Goal: Task Accomplishment & Management: Manage account settings

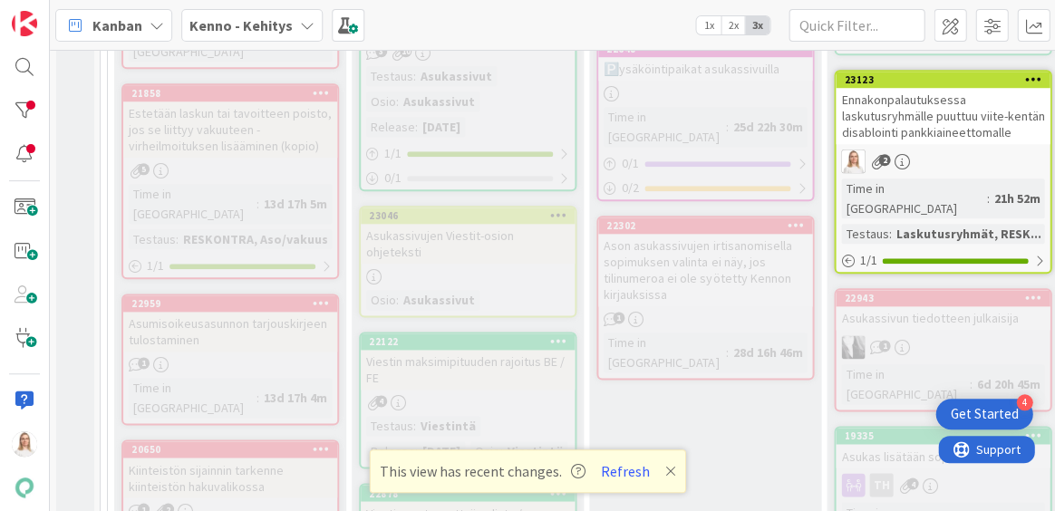
scroll to position [2895, 0]
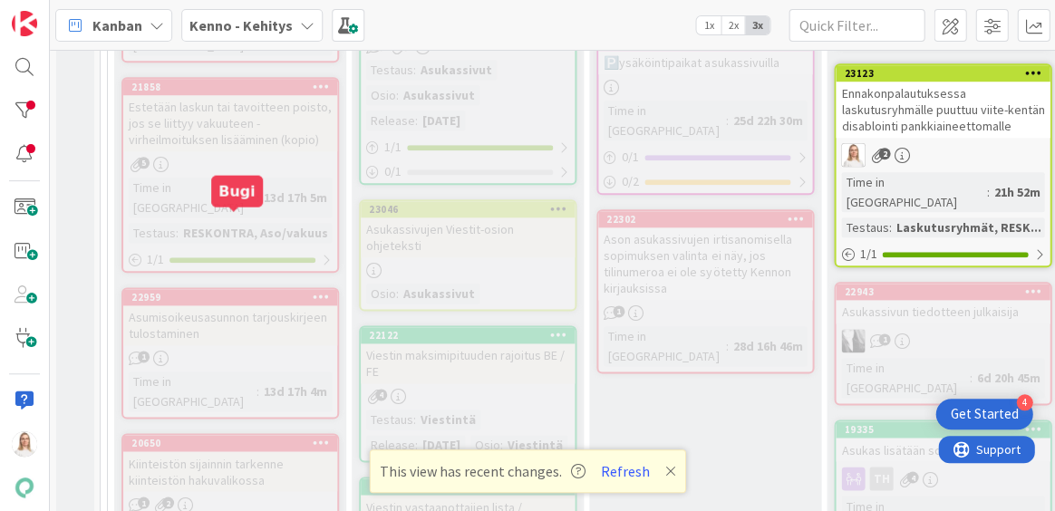
click at [229, 291] on div "22959" at bounding box center [234, 297] width 206 height 13
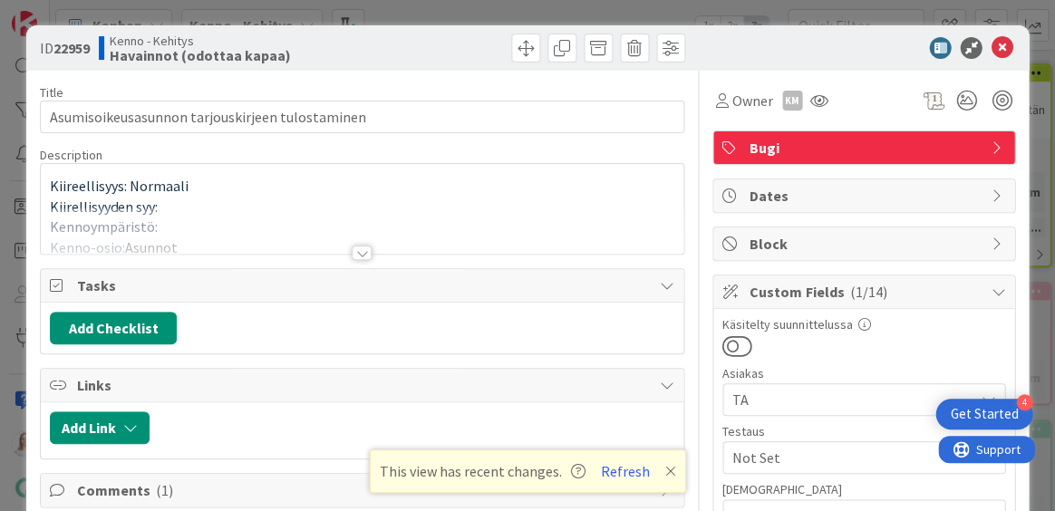
click at [355, 248] on div at bounding box center [362, 253] width 20 height 15
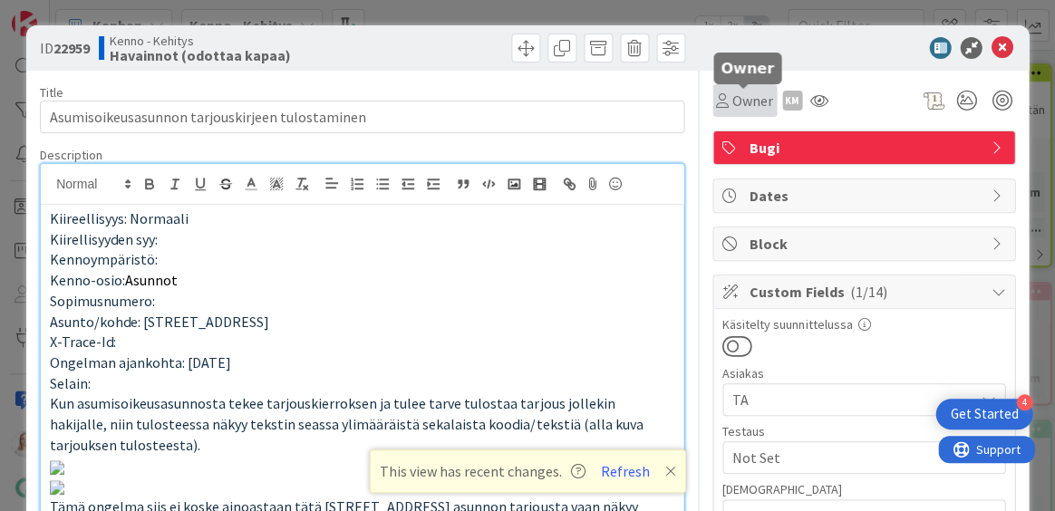
click at [737, 104] on span "Owner" at bounding box center [753, 101] width 41 height 22
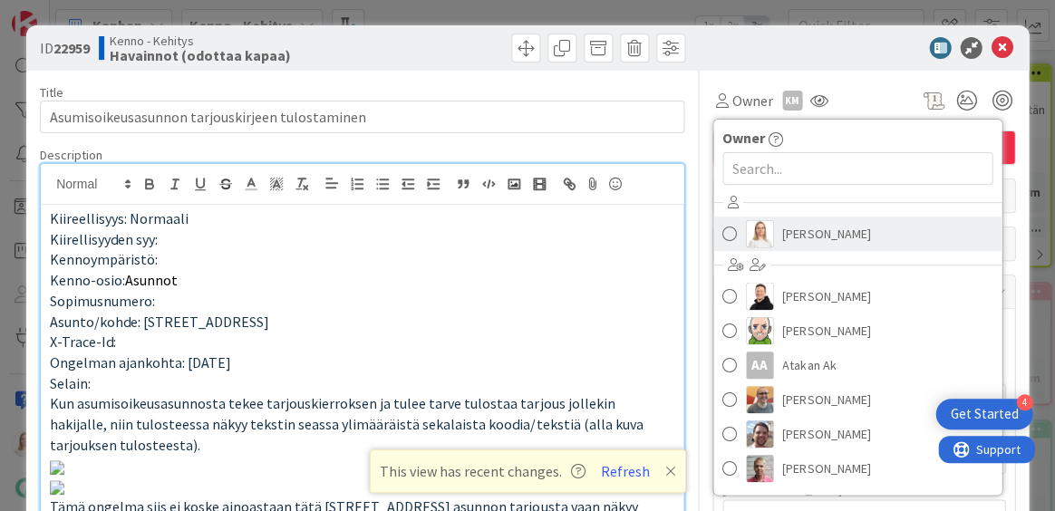
click at [772, 225] on img at bounding box center [759, 233] width 27 height 27
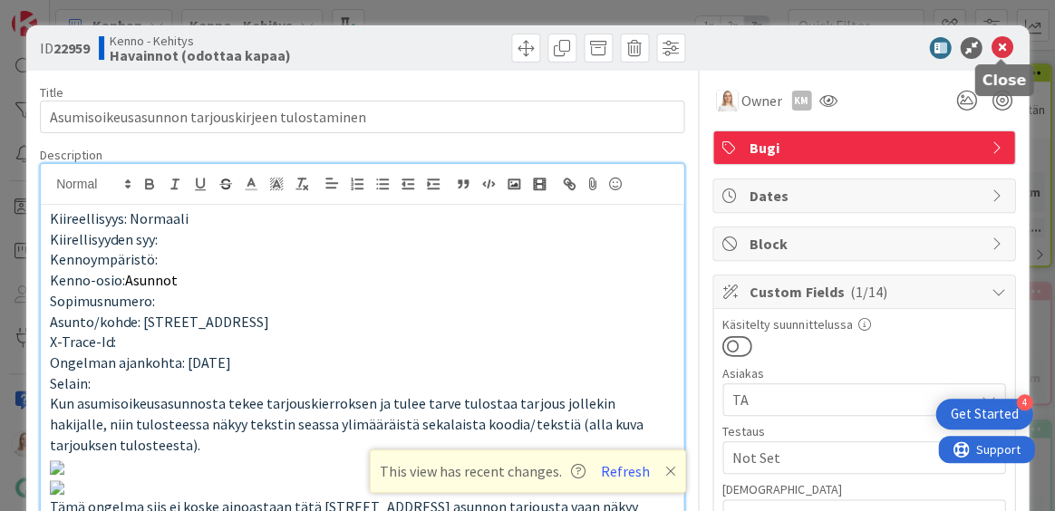
click at [997, 48] on icon at bounding box center [1002, 48] width 22 height 22
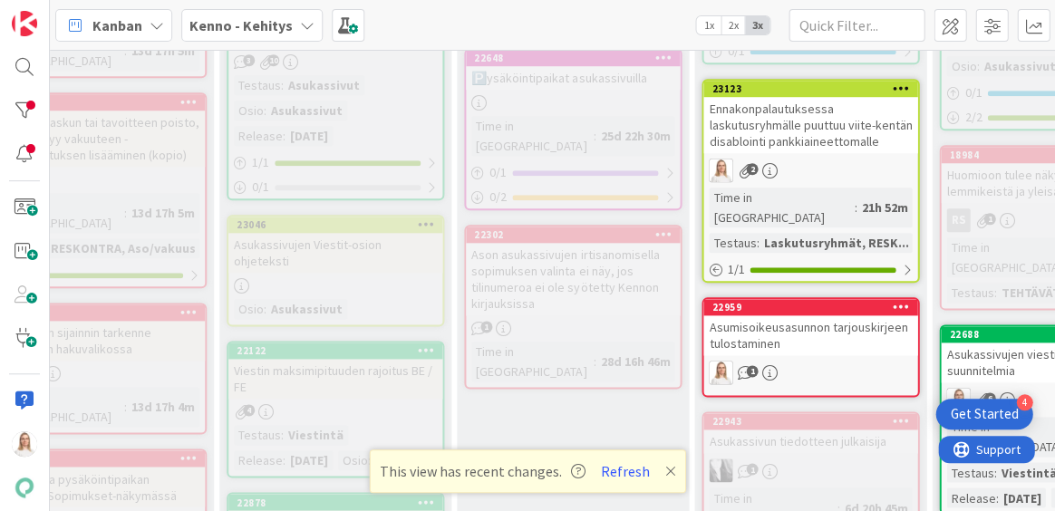
scroll to position [2881, 147]
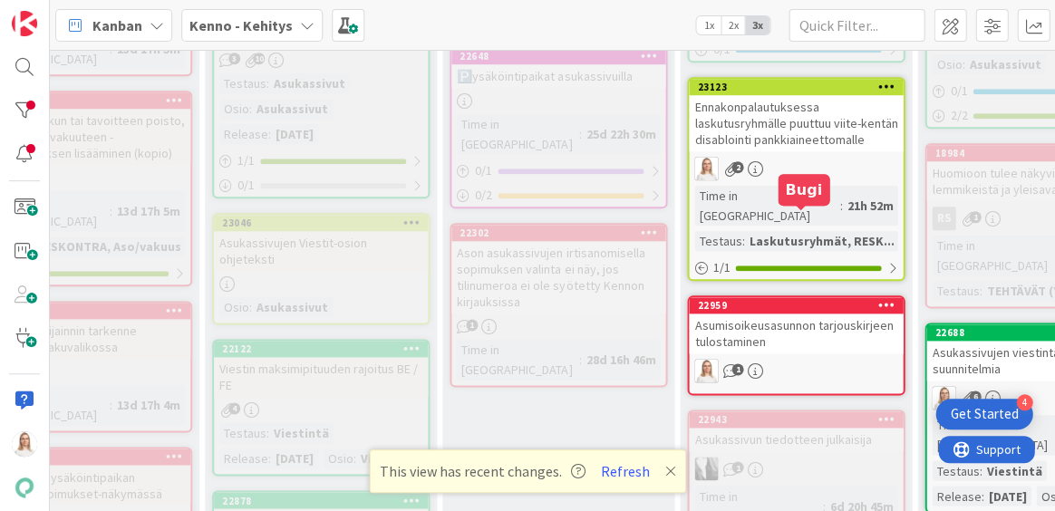
click at [762, 299] on div "22959" at bounding box center [800, 305] width 206 height 13
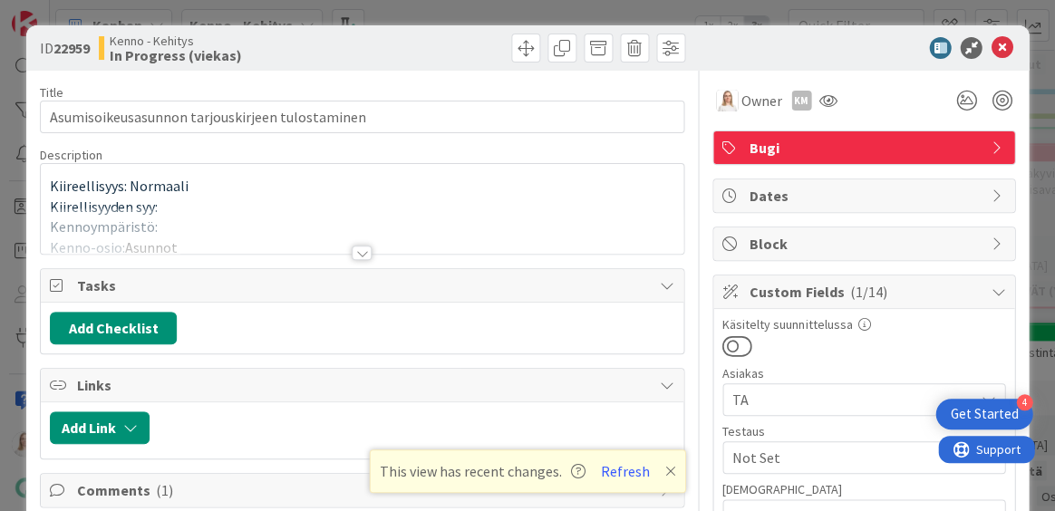
drag, startPoint x: 72, startPoint y: 49, endPoint x: 94, endPoint y: 50, distance: 22.7
click at [94, 50] on div "ID 22959 Kenno - Kehitys In Progress (viekas)" at bounding box center [199, 48] width 318 height 29
copy span "22959"
click at [364, 250] on div at bounding box center [362, 253] width 20 height 15
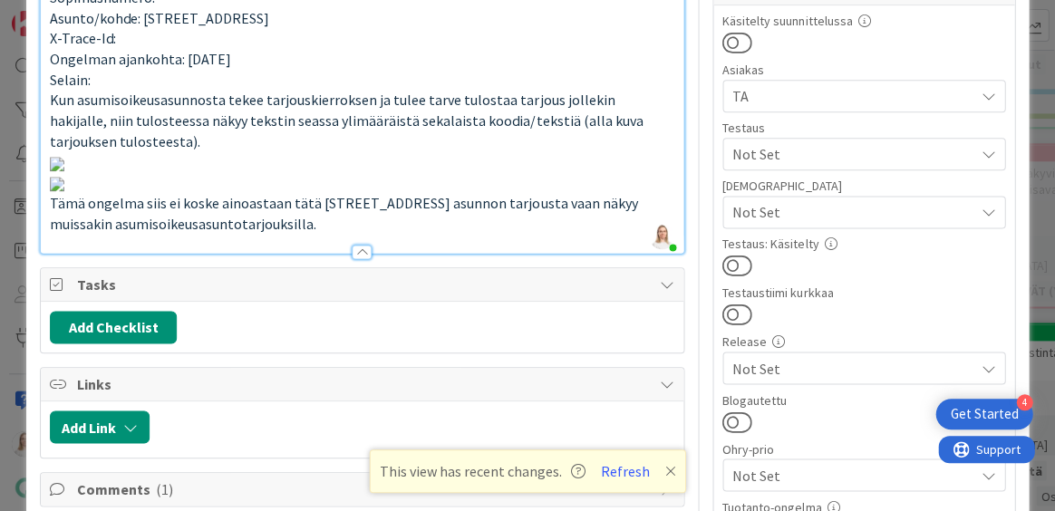
scroll to position [306, 0]
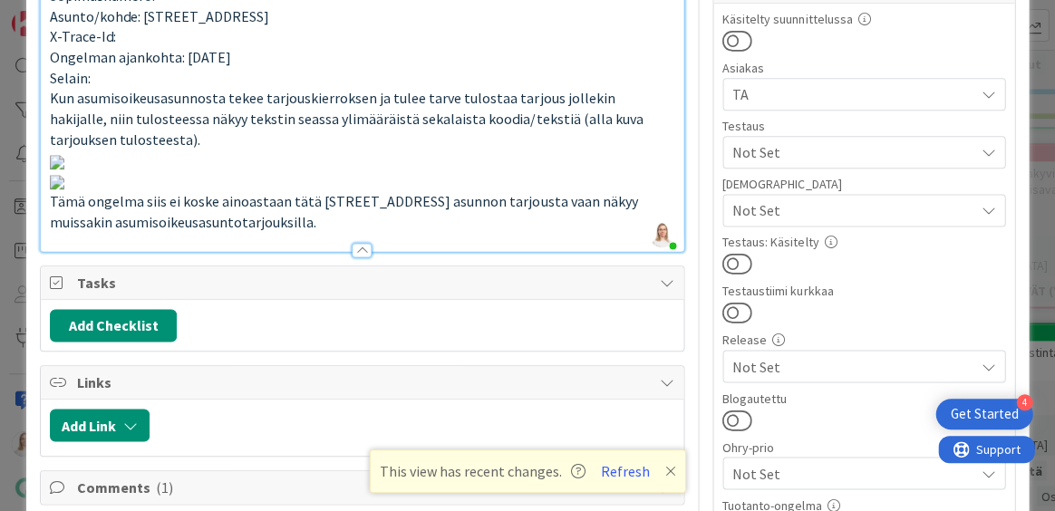
click at [668, 475] on icon at bounding box center [670, 471] width 11 height 15
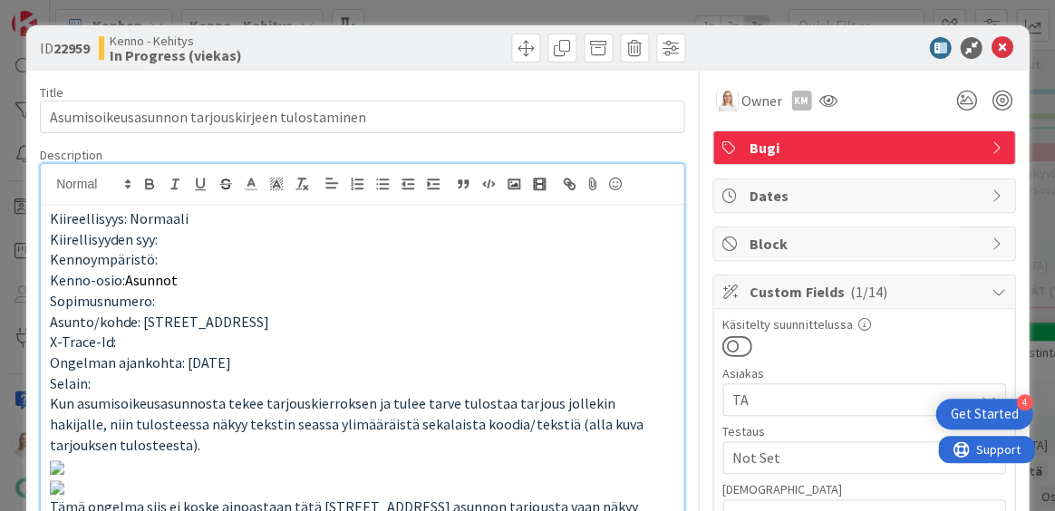
scroll to position [0, 0]
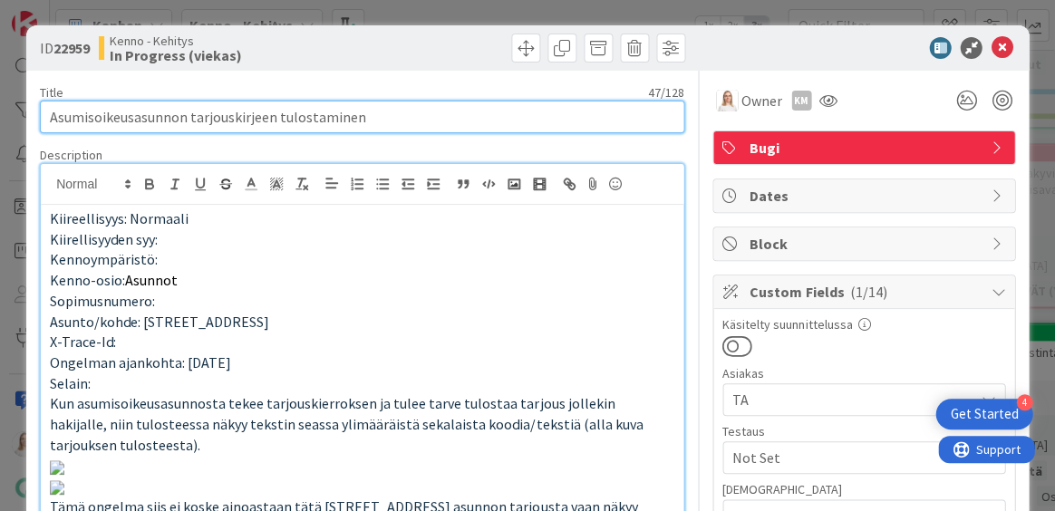
drag, startPoint x: 47, startPoint y: 120, endPoint x: 384, endPoint y: 120, distance: 337.3
click at [384, 120] on input "Asumisoikeusasunnon tarjouskirjeen tulostaminen" at bounding box center [362, 117] width 645 height 33
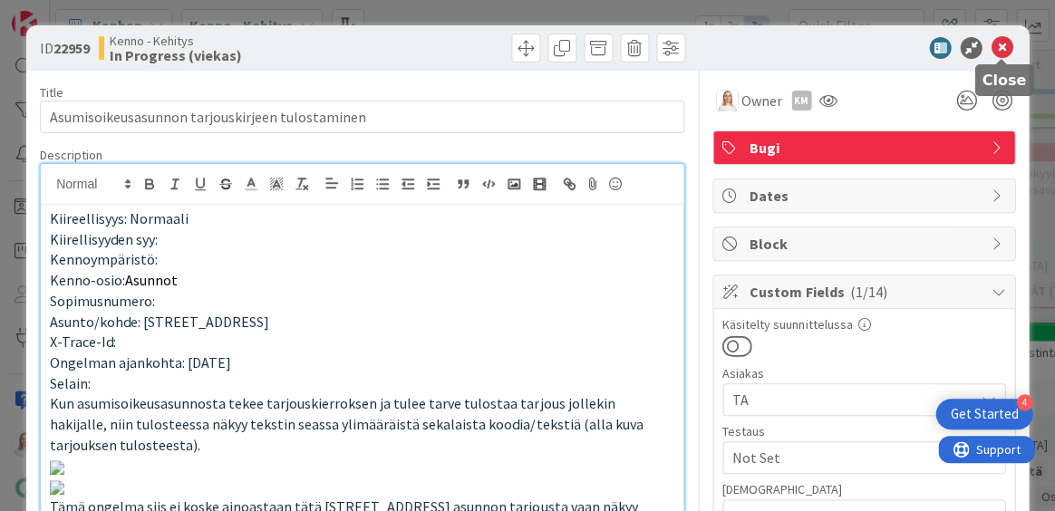
click at [1006, 44] on icon at bounding box center [1002, 48] width 22 height 22
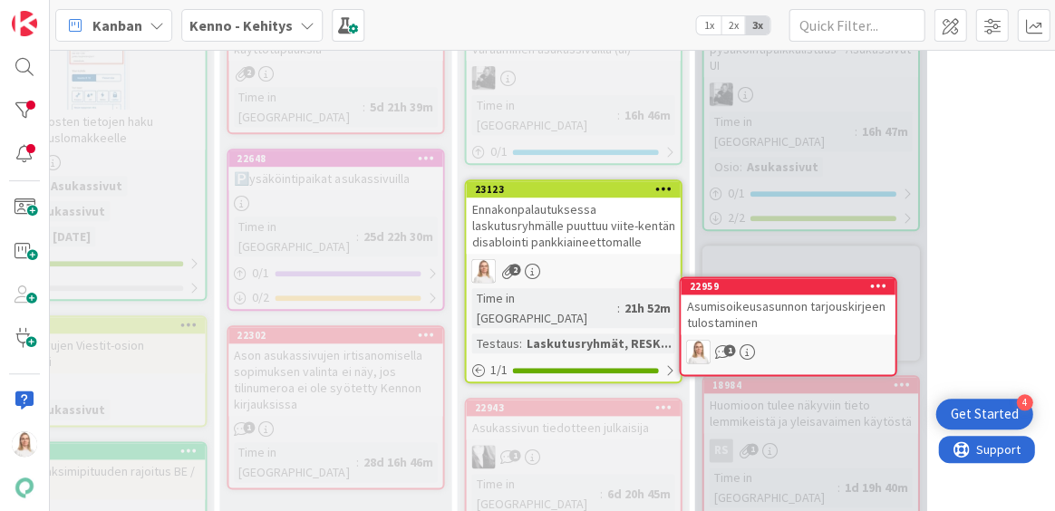
scroll to position [2774, 380]
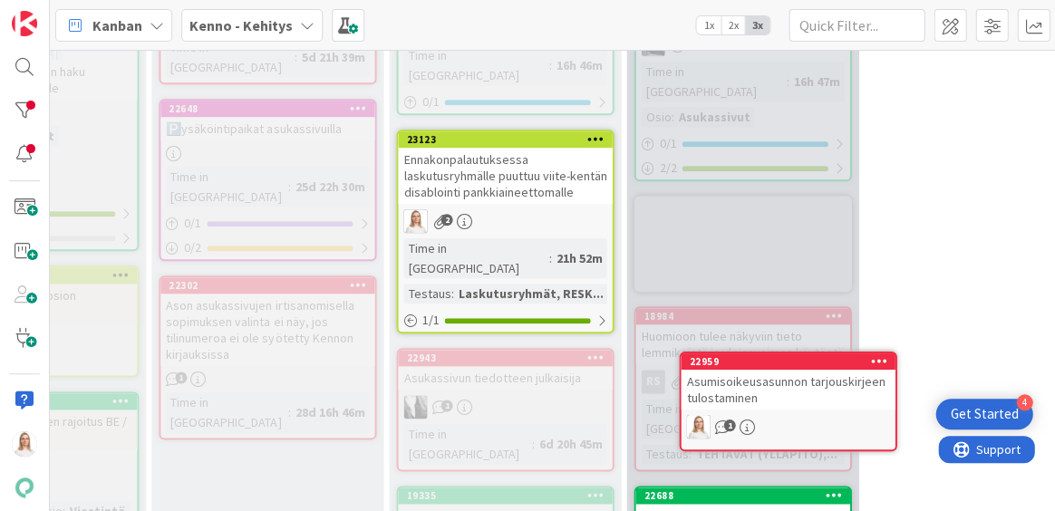
drag, startPoint x: 782, startPoint y: 191, endPoint x: 782, endPoint y: 240, distance: 49.0
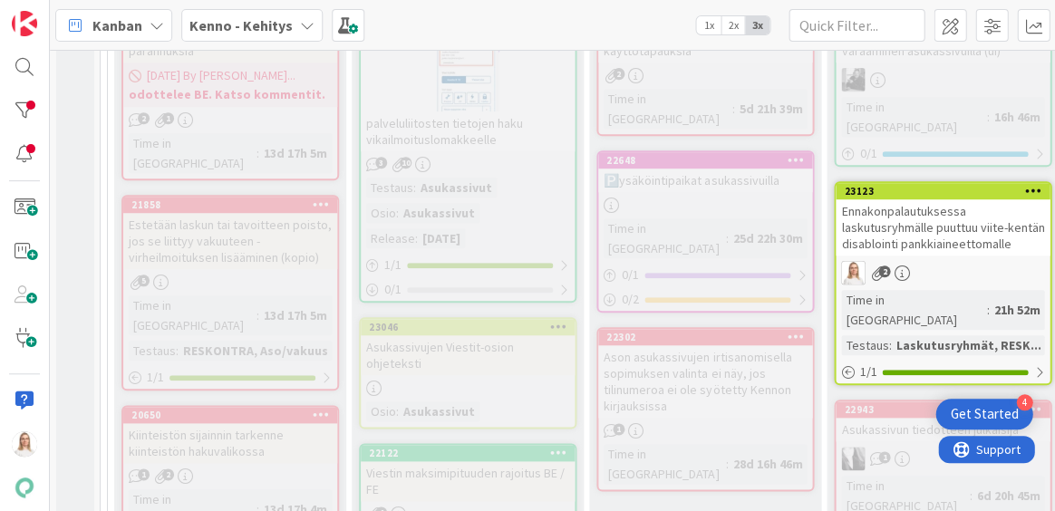
scroll to position [2778, 0]
click at [190, 198] on div "21858" at bounding box center [234, 204] width 206 height 13
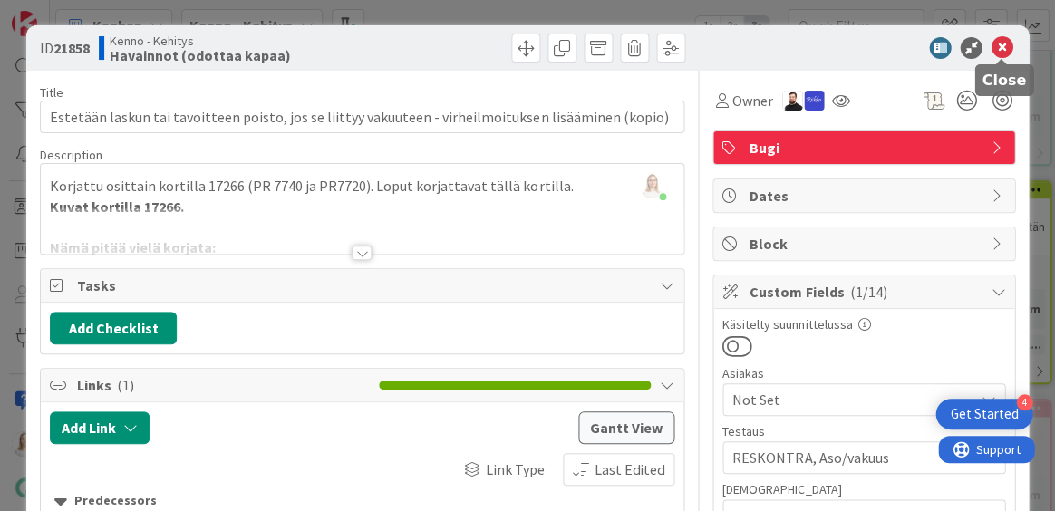
click at [1006, 45] on icon at bounding box center [1002, 48] width 22 height 22
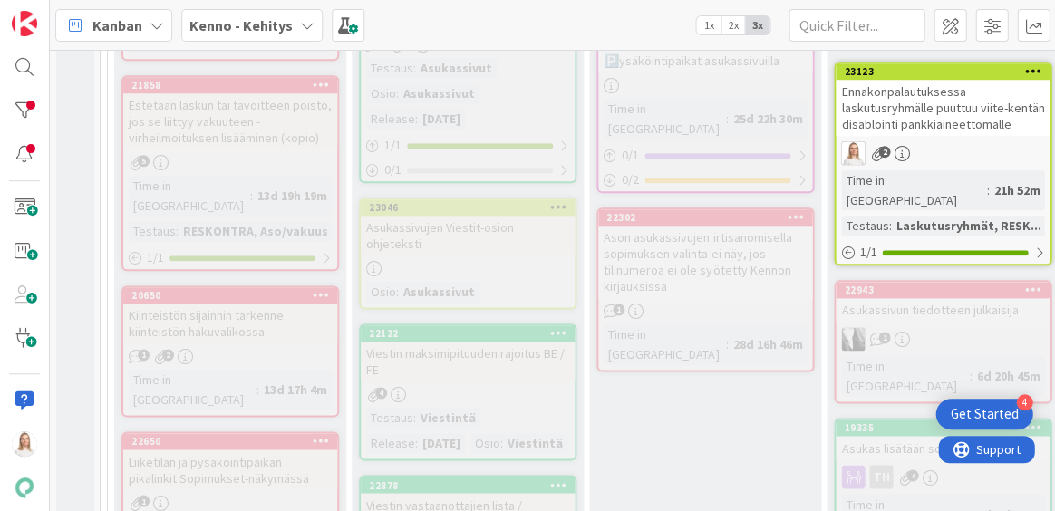
scroll to position [2899, 0]
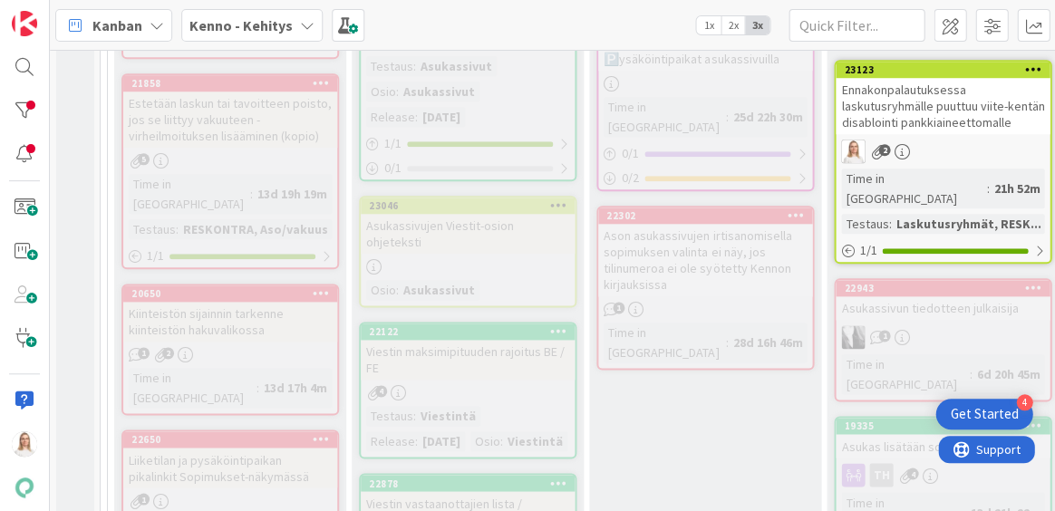
click at [232, 287] on div "20650" at bounding box center [234, 293] width 206 height 13
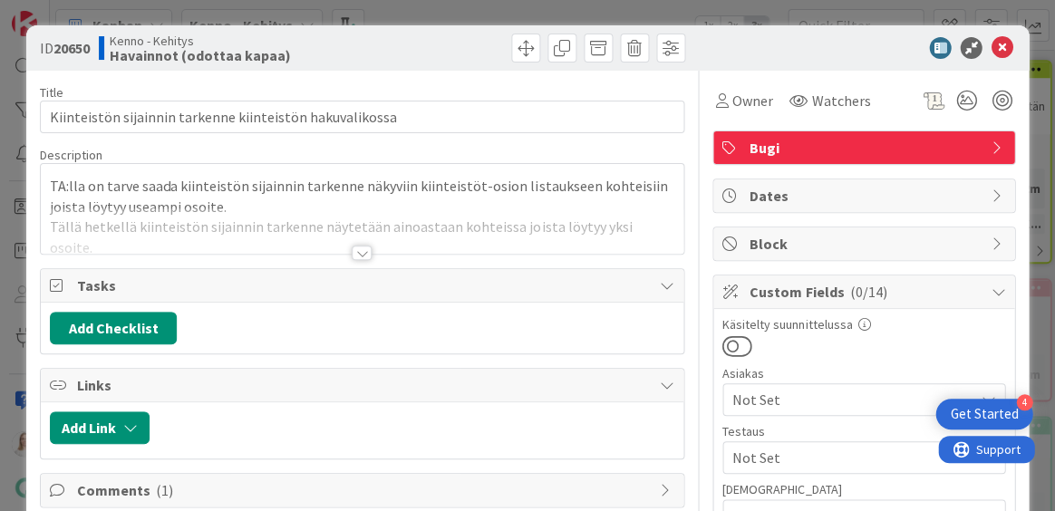
click at [364, 254] on div at bounding box center [362, 253] width 20 height 15
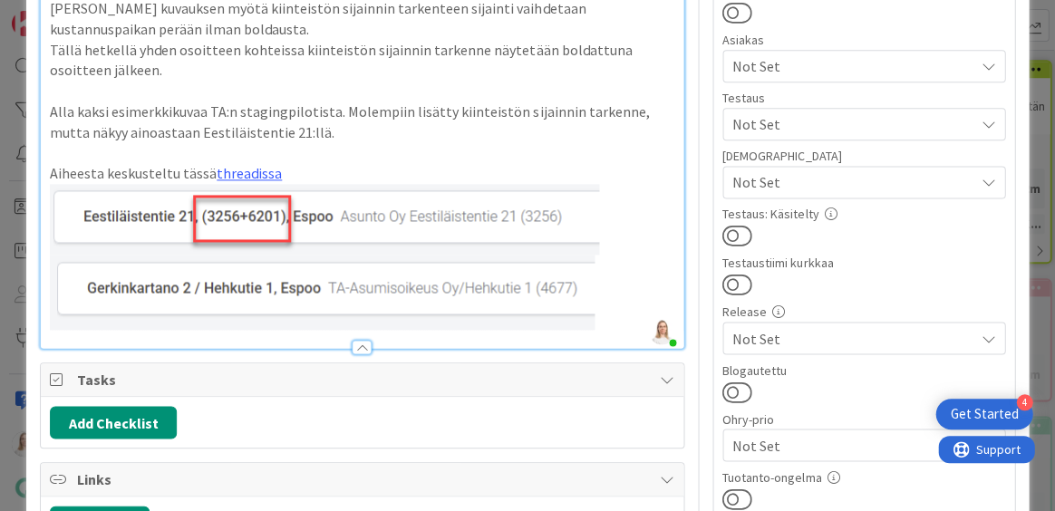
scroll to position [331, 0]
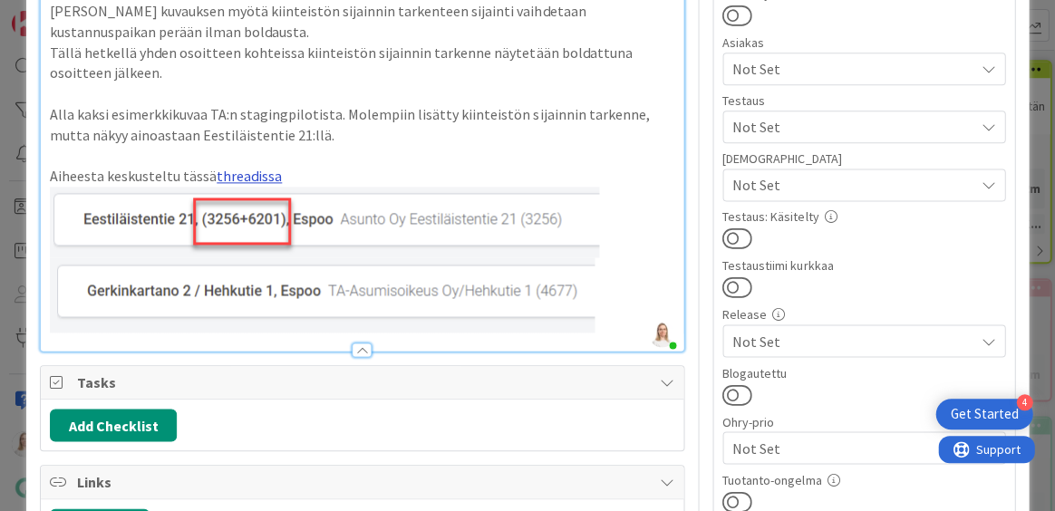
click at [243, 167] on link "threadissa" at bounding box center [249, 176] width 65 height 18
click at [251, 180] on link "https://pandiaoy.slack.com/archives/C04HY5JB78F/p1743757030705679" at bounding box center [197, 187] width 124 height 24
click at [431, 145] on p at bounding box center [362, 155] width 625 height 21
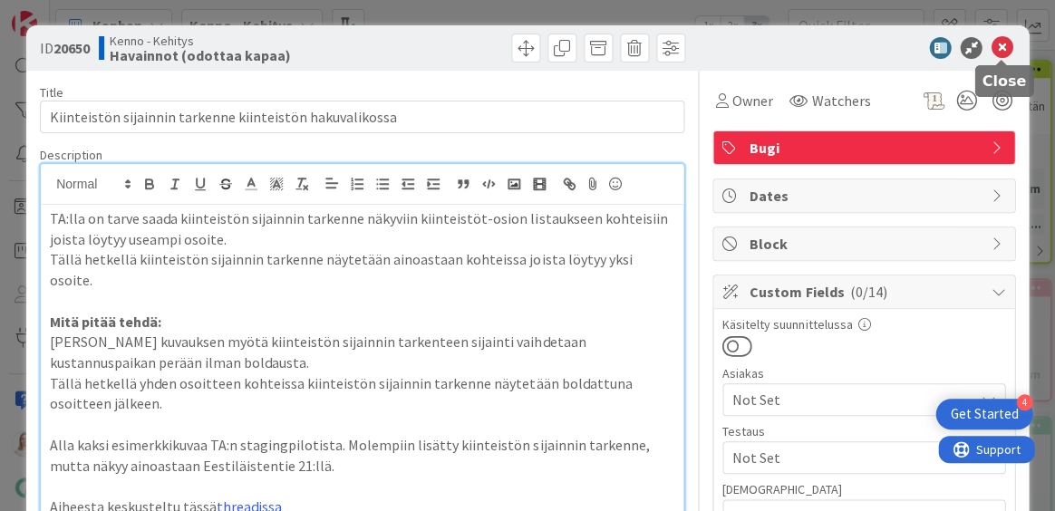
scroll to position [0, 0]
click at [997, 46] on icon at bounding box center [1002, 48] width 22 height 22
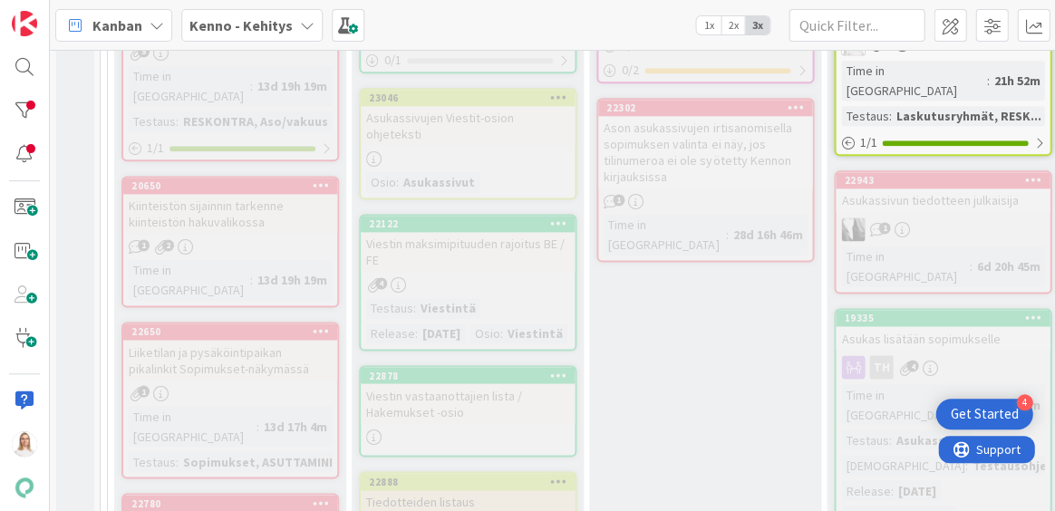
scroll to position [3007, 0]
click at [220, 325] on div "22650" at bounding box center [234, 331] width 206 height 13
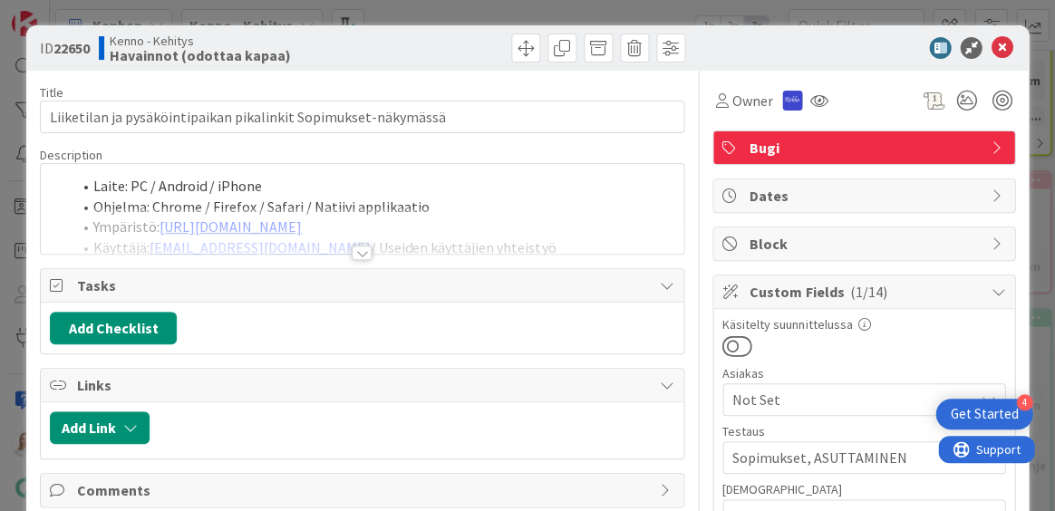
click at [362, 252] on div at bounding box center [362, 253] width 20 height 15
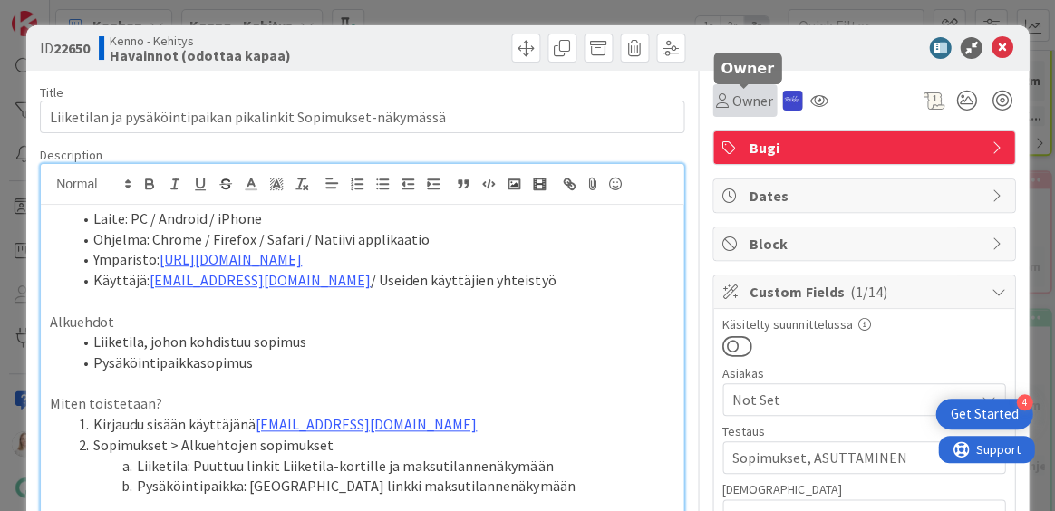
click at [753, 101] on span "Owner" at bounding box center [753, 101] width 41 height 22
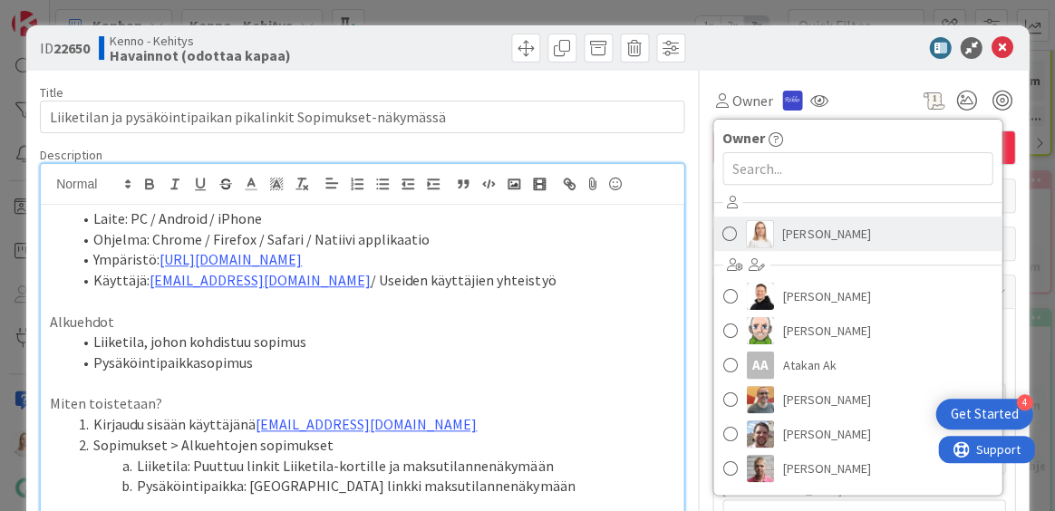
click at [815, 236] on span "Saara Lehtinen" at bounding box center [826, 233] width 88 height 27
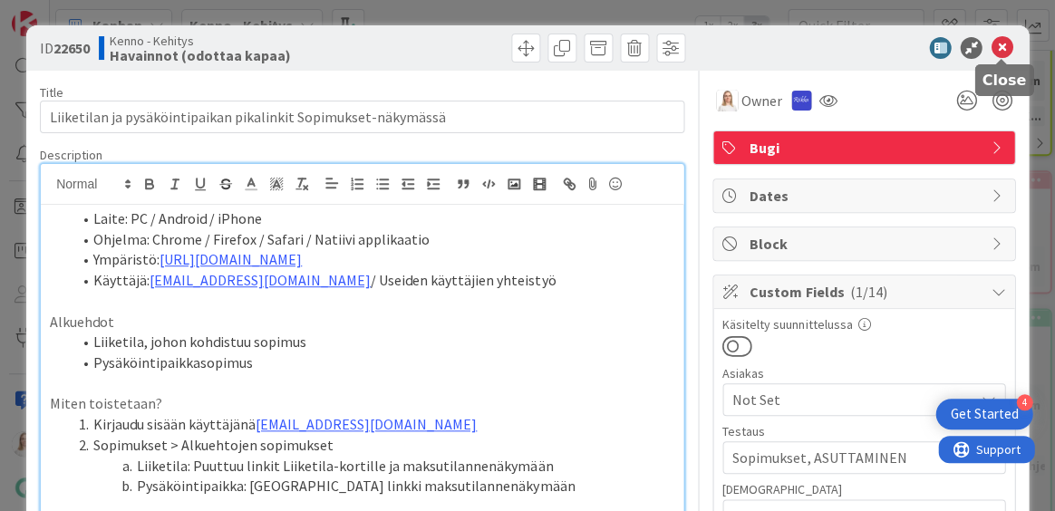
click at [1006, 37] on icon at bounding box center [1002, 48] width 22 height 22
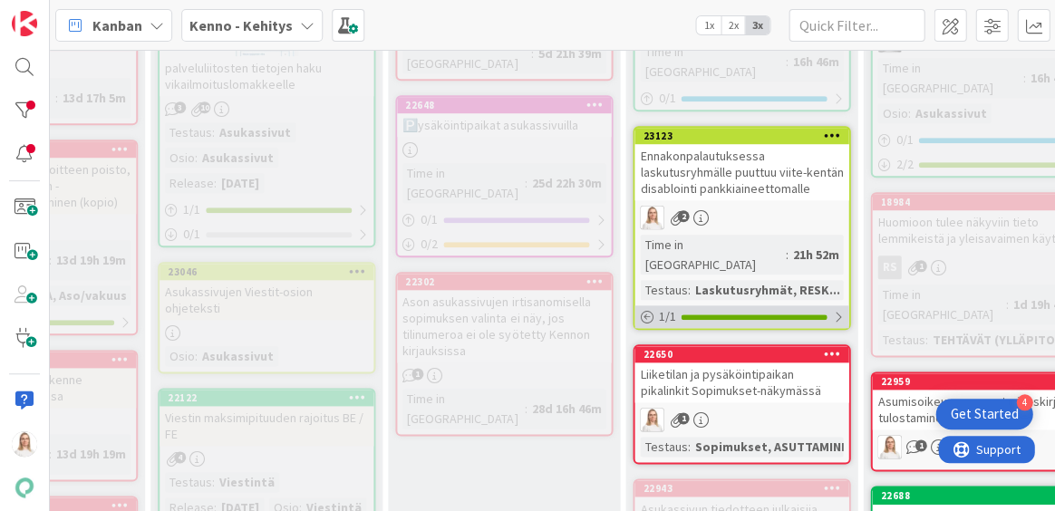
scroll to position [2834, 204]
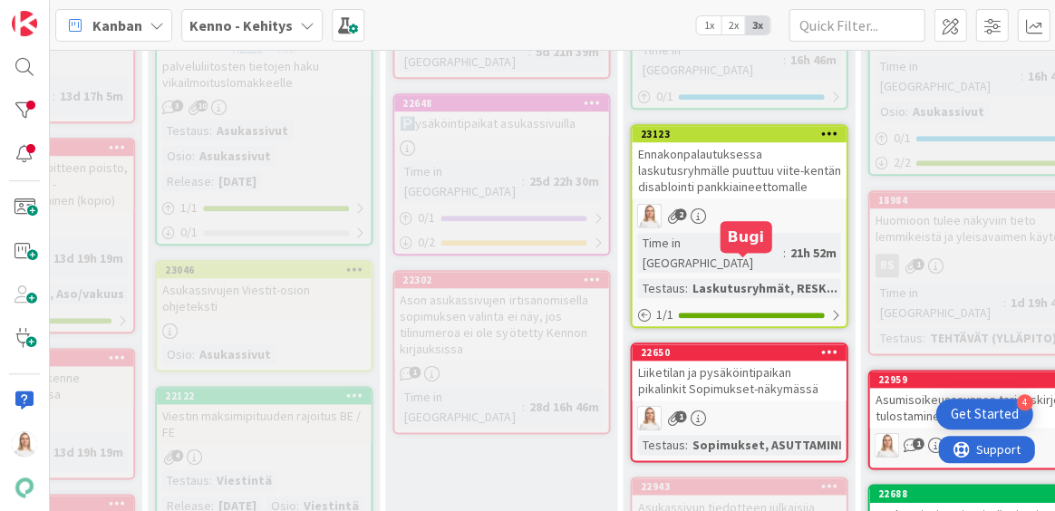
click at [706, 346] on div "22650" at bounding box center [743, 352] width 206 height 13
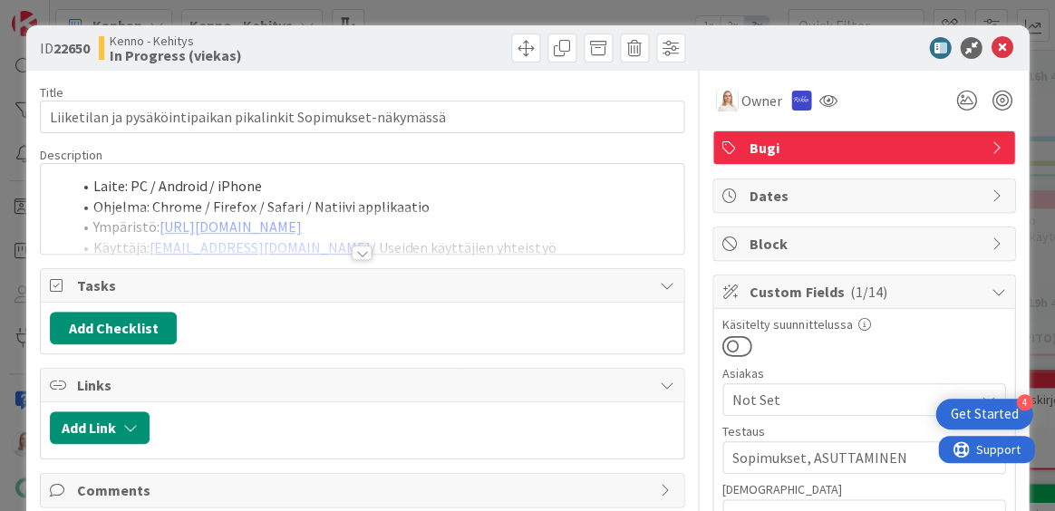
drag, startPoint x: 54, startPoint y: 48, endPoint x: 97, endPoint y: 48, distance: 42.6
click at [97, 48] on div "ID 22650 Kenno - Kehitys In Progress (viekas)" at bounding box center [199, 48] width 318 height 29
copy span "22650"
click at [349, 249] on div at bounding box center [362, 231] width 643 height 46
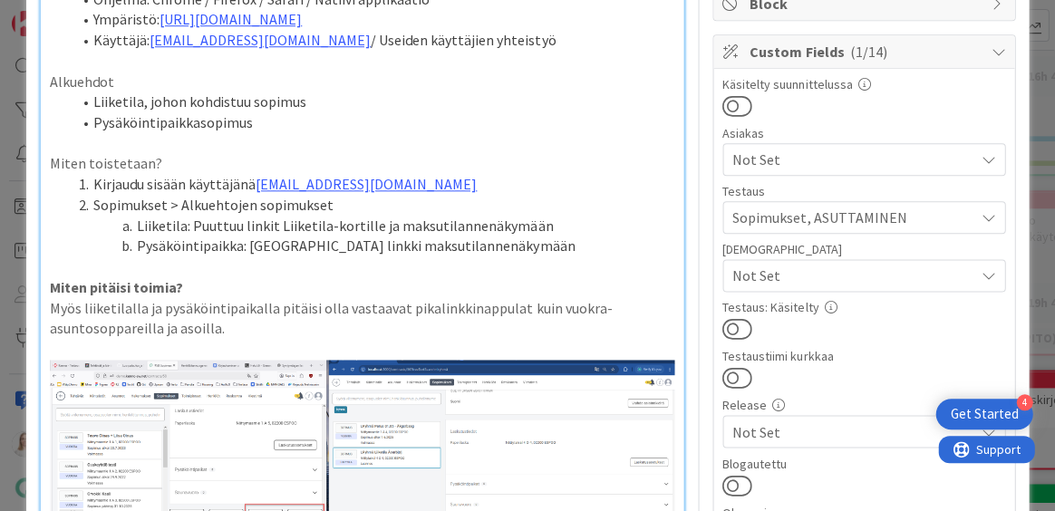
scroll to position [242, 0]
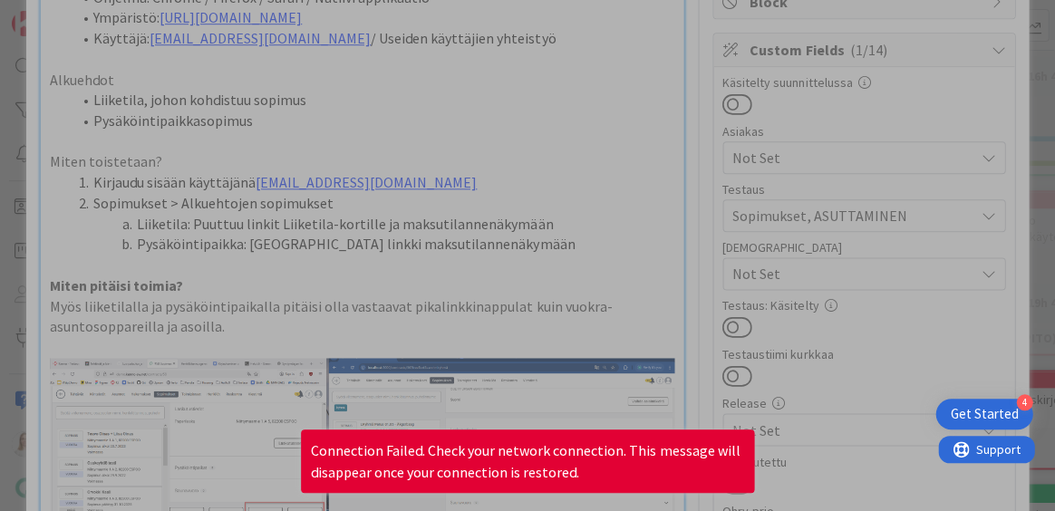
click at [418, 156] on div at bounding box center [527, 255] width 1055 height 511
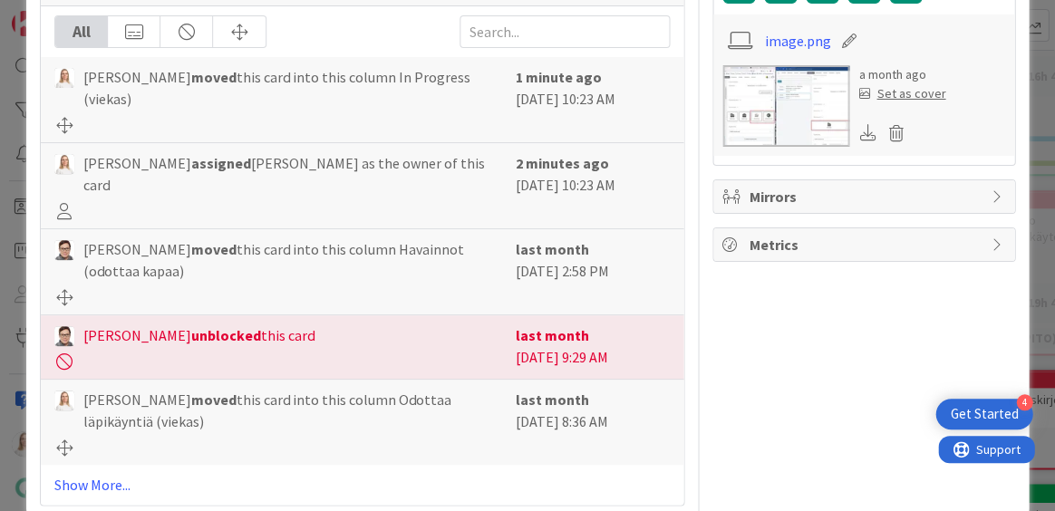
scroll to position [1171, 0]
click at [87, 475] on link "Show More..." at bounding box center [362, 486] width 616 height 22
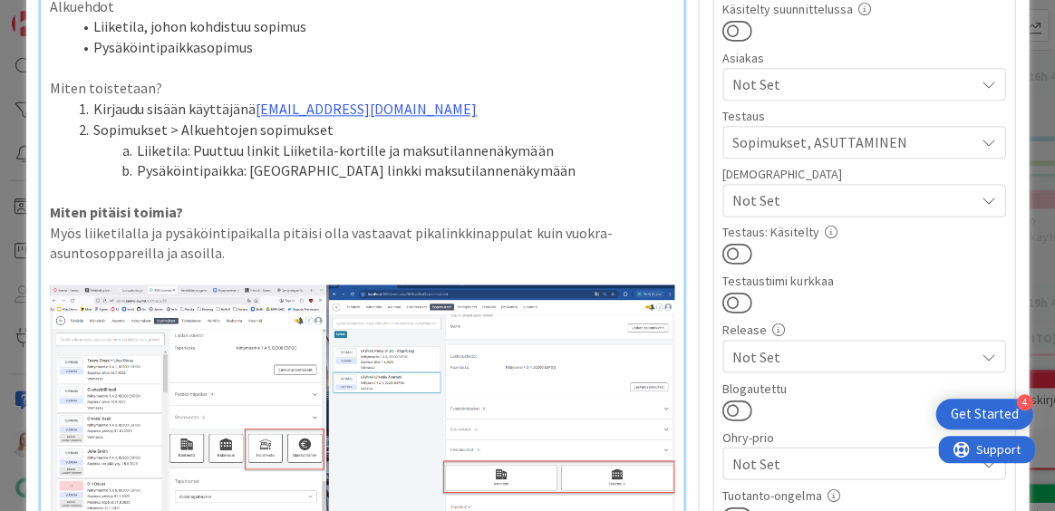
scroll to position [317, 0]
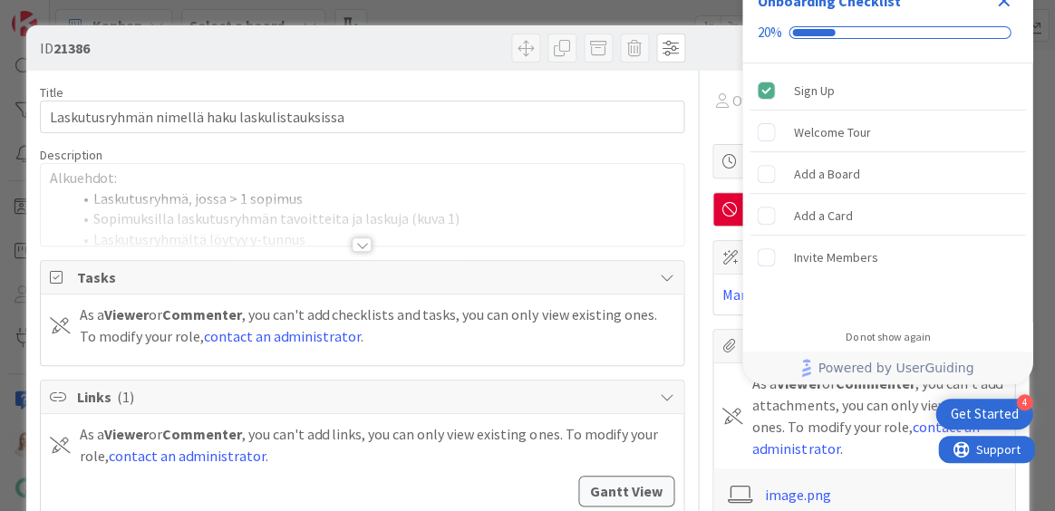
click at [1001, 7] on icon "Close Checklist" at bounding box center [1004, 1] width 22 height 22
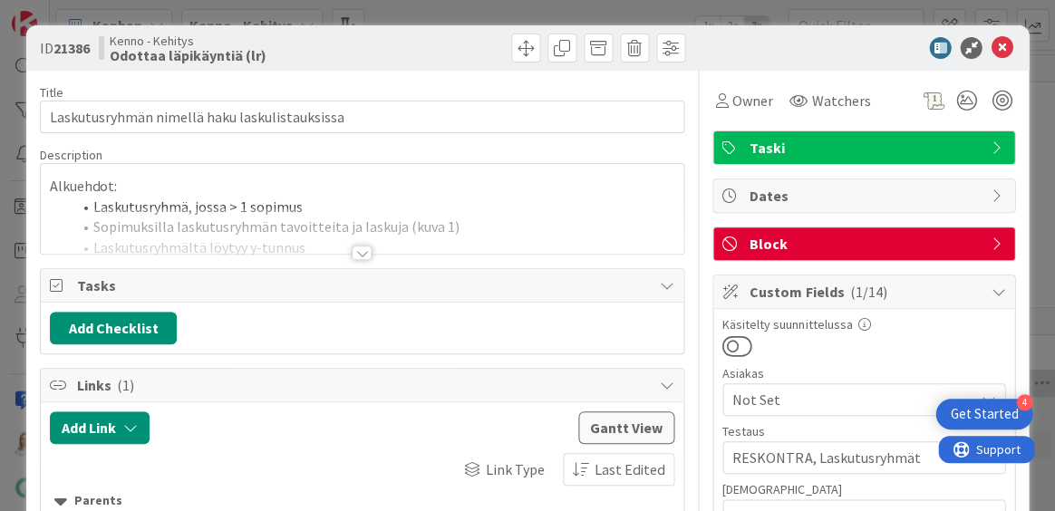
click at [359, 250] on div at bounding box center [362, 253] width 20 height 15
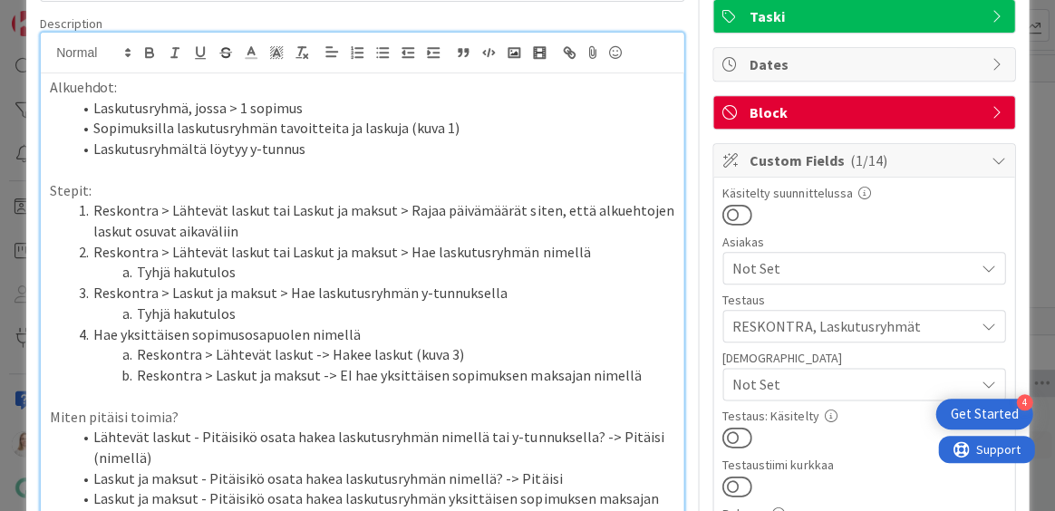
scroll to position [125, 0]
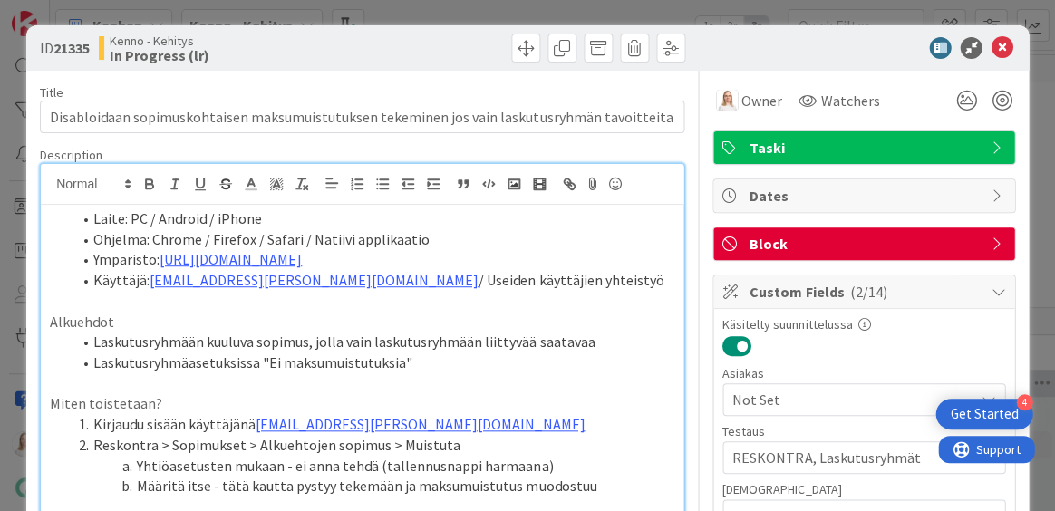
scroll to position [584, 21]
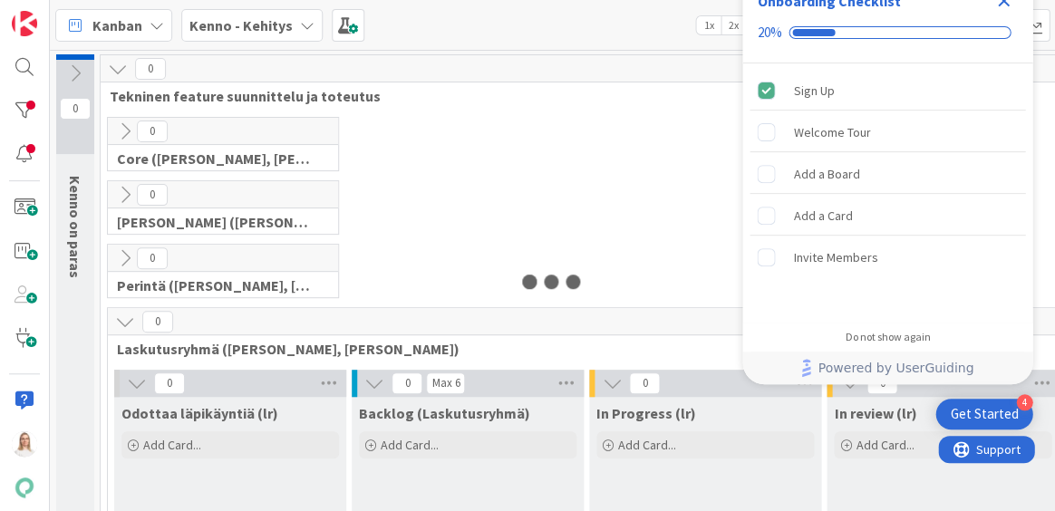
click at [1003, 7] on icon "Close Checklist" at bounding box center [1004, 1] width 22 height 22
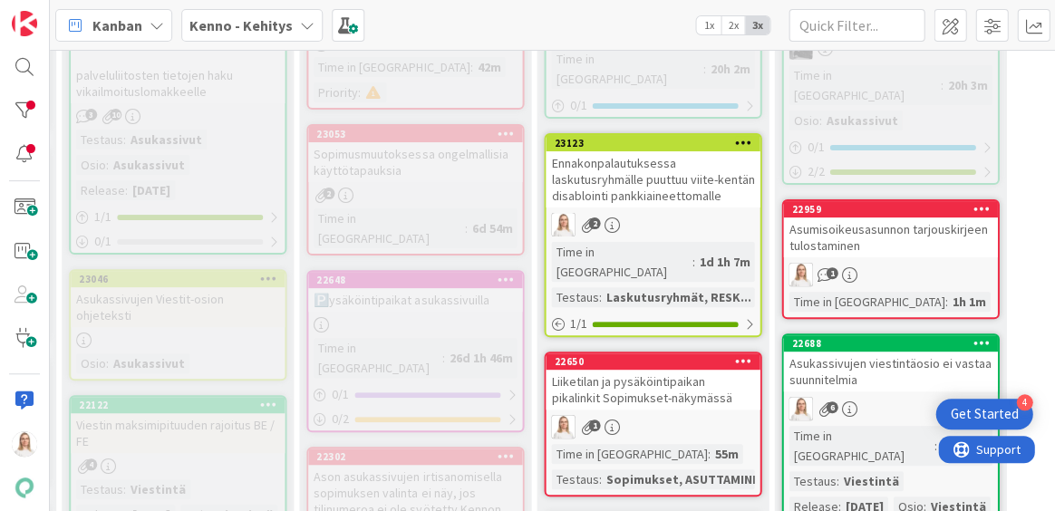
scroll to position [2591, 361]
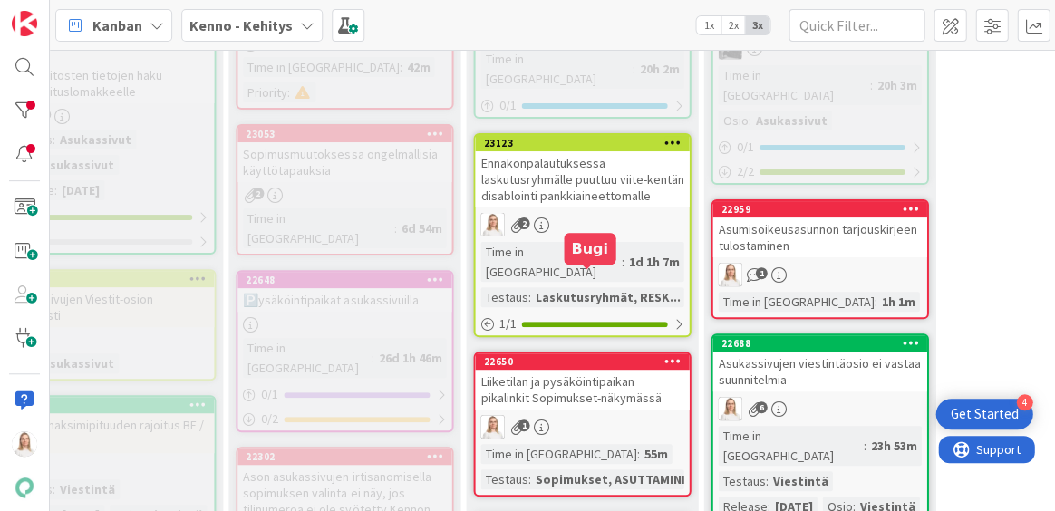
click at [574, 355] on div "22650" at bounding box center [586, 361] width 206 height 13
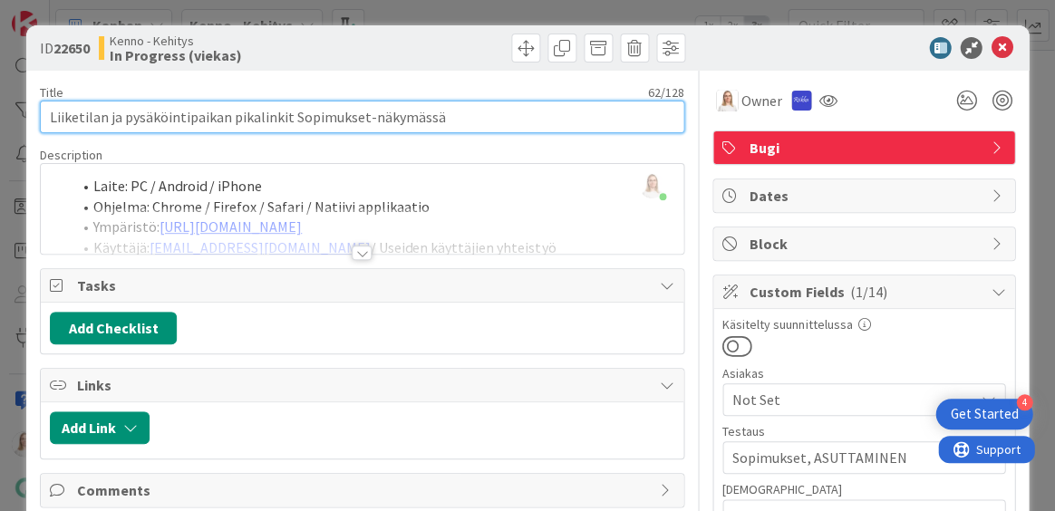
drag, startPoint x: 53, startPoint y: 121, endPoint x: 459, endPoint y: 118, distance: 405.3
click at [459, 118] on input "Liiketilan ja pysäköintipaikan pikalinkit Sopimukset-näkymässä" at bounding box center [362, 117] width 645 height 33
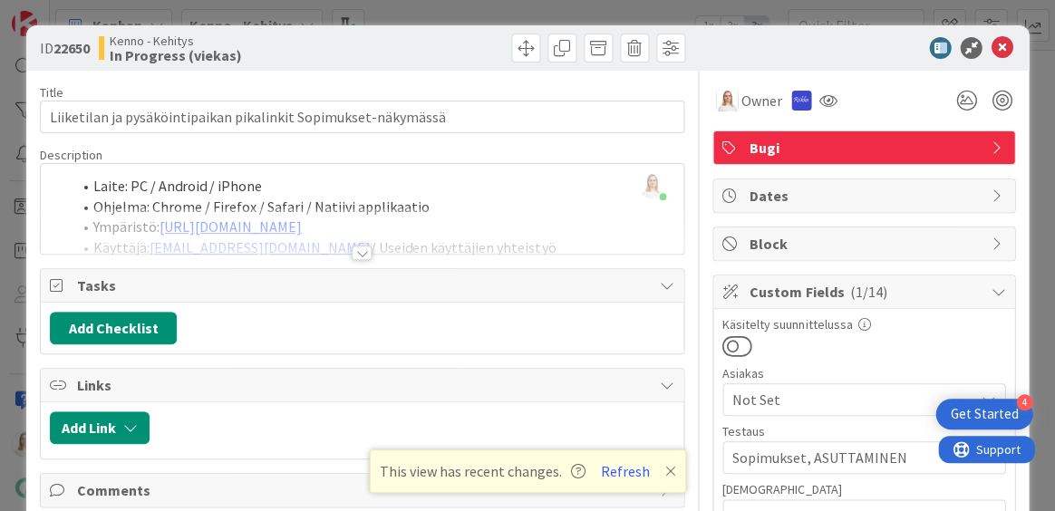
click at [358, 249] on div at bounding box center [362, 253] width 20 height 15
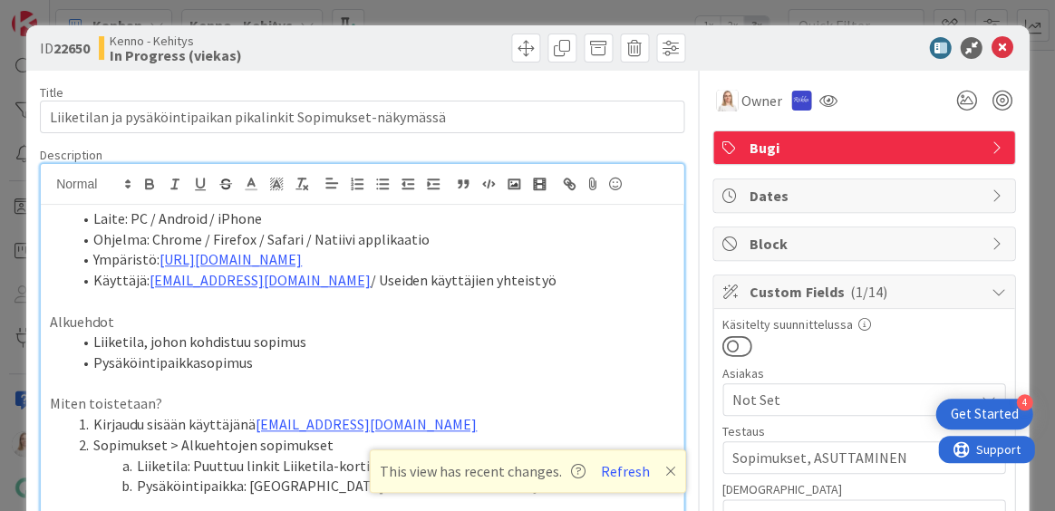
click at [93, 213] on span at bounding box center [93, 219] width 0 height 21
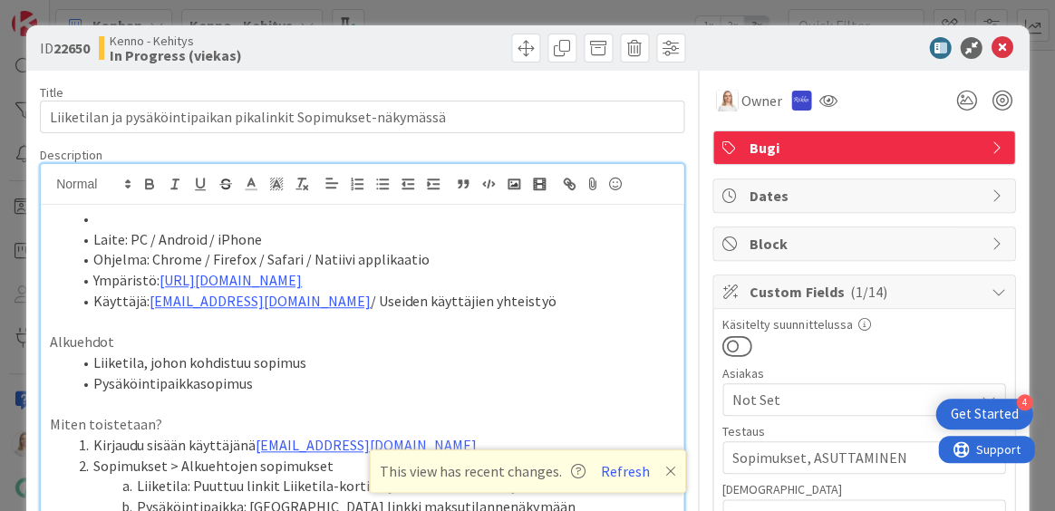
click at [91, 221] on li at bounding box center [373, 219] width 603 height 21
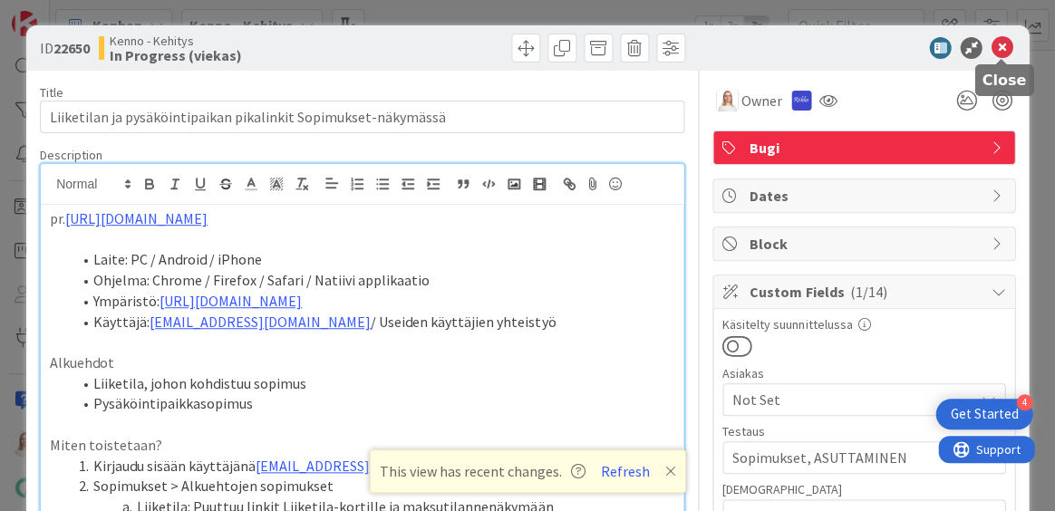
click at [1002, 40] on icon at bounding box center [1002, 48] width 22 height 22
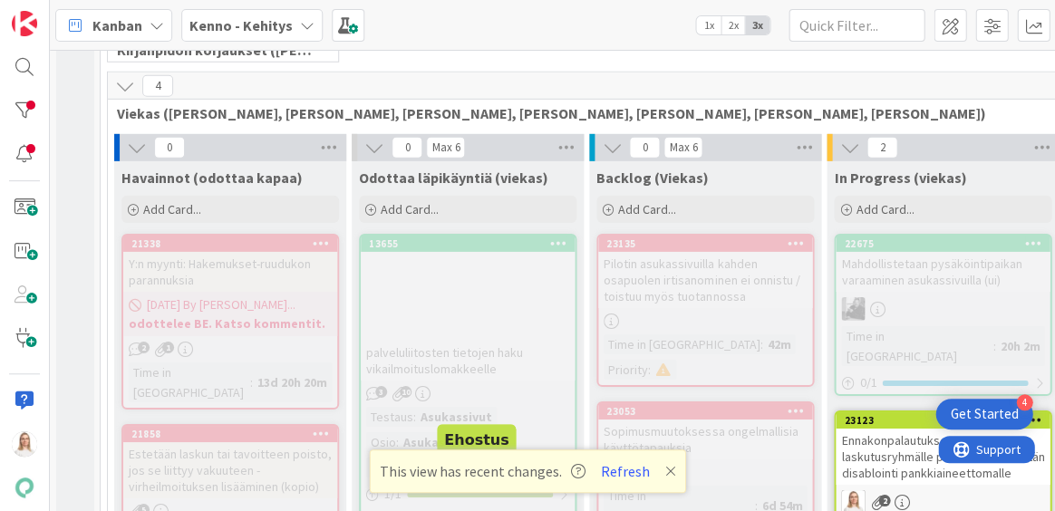
scroll to position [2270, 0]
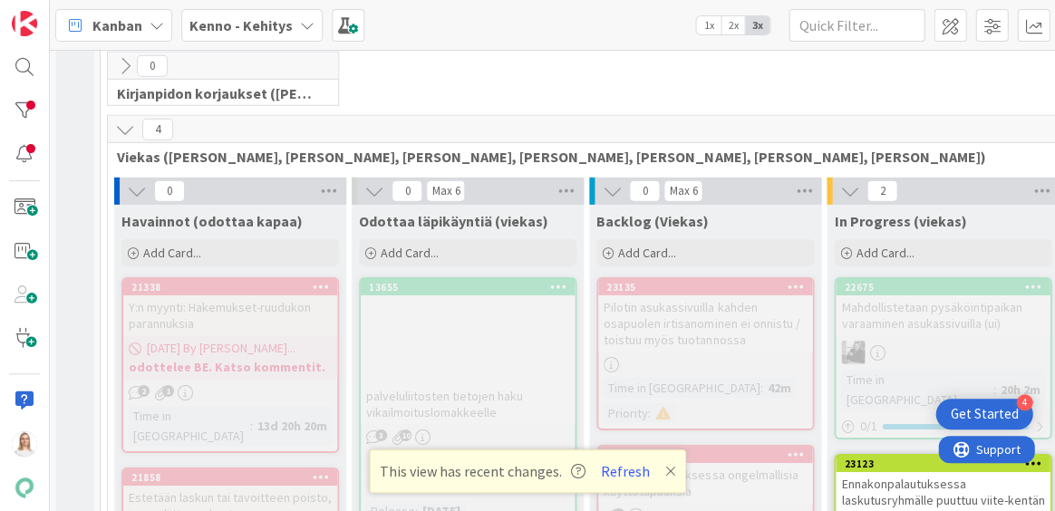
click at [665, 471] on icon at bounding box center [670, 471] width 11 height 15
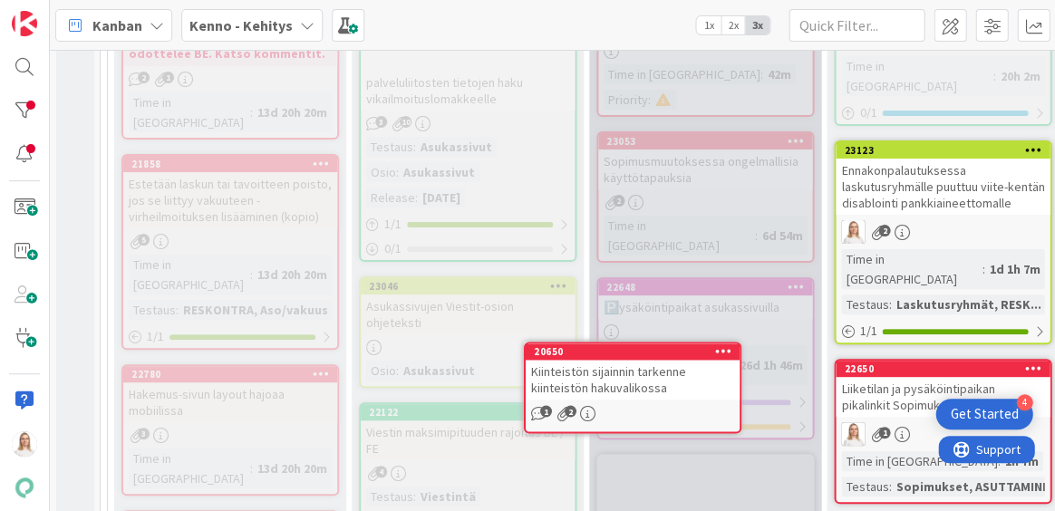
scroll to position [2638, 0]
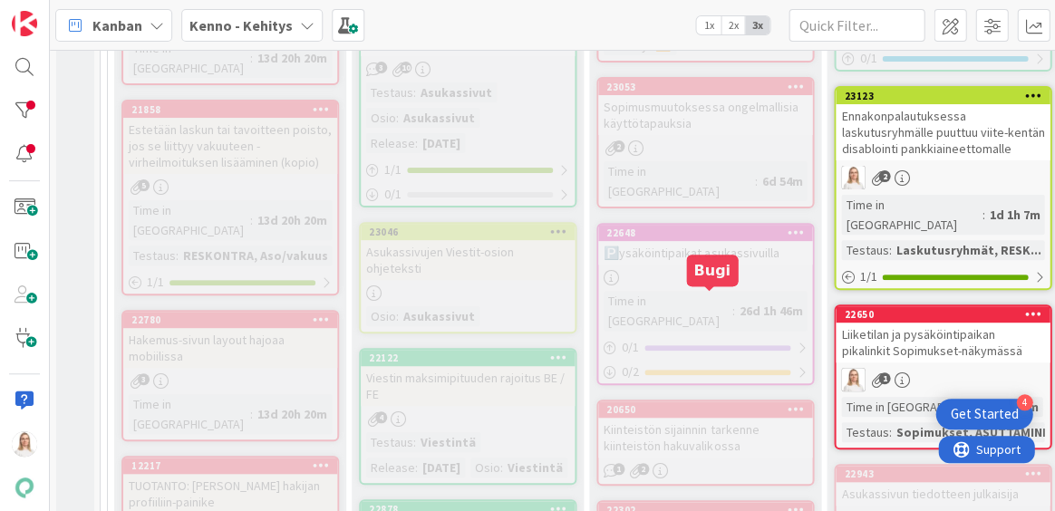
click at [695, 403] on div "20650" at bounding box center [710, 409] width 206 height 13
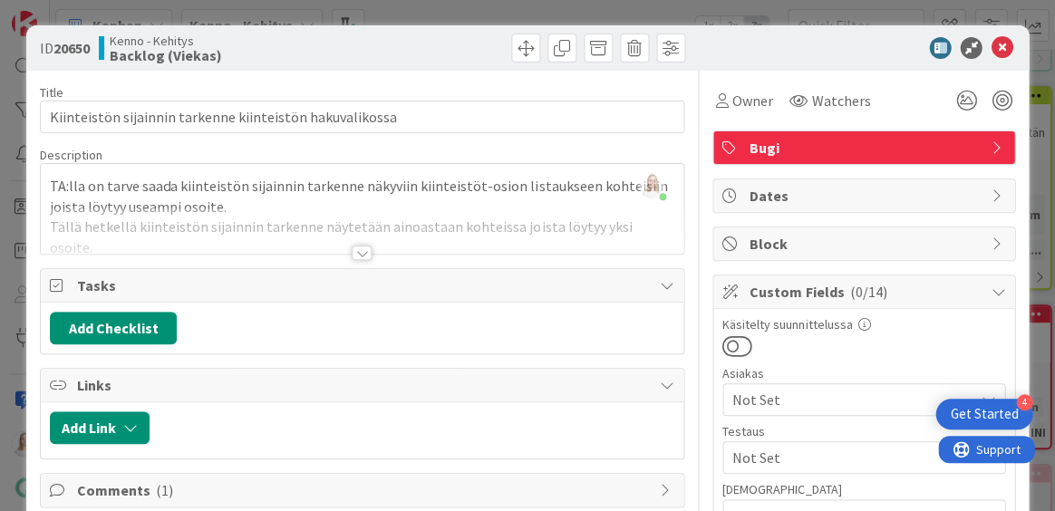
click at [364, 249] on div at bounding box center [362, 253] width 20 height 15
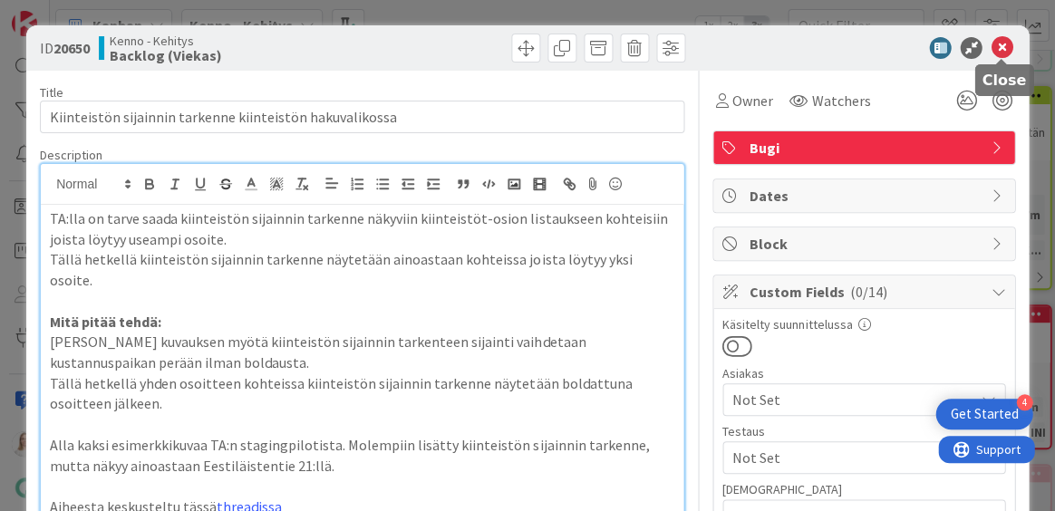
click at [1006, 49] on icon at bounding box center [1002, 48] width 22 height 22
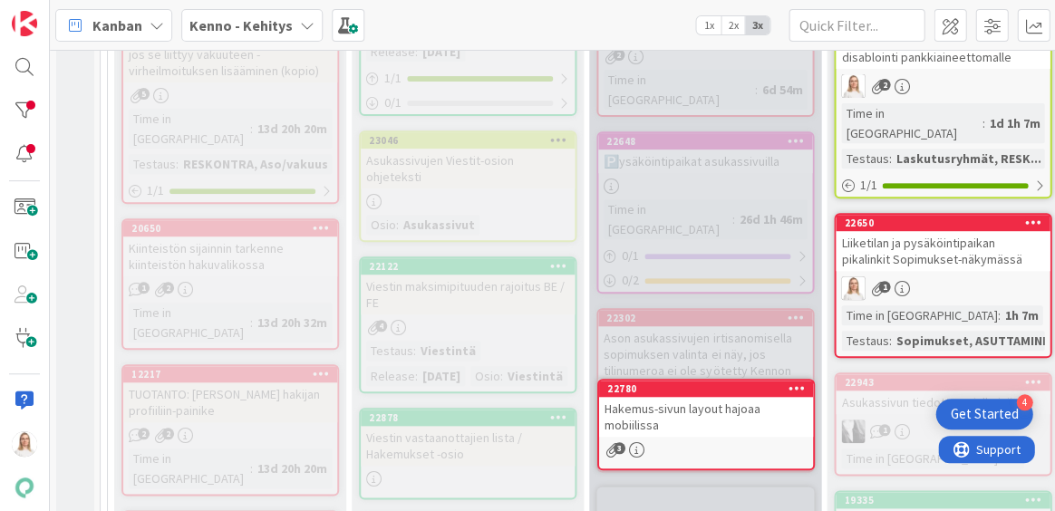
scroll to position [2801, 0]
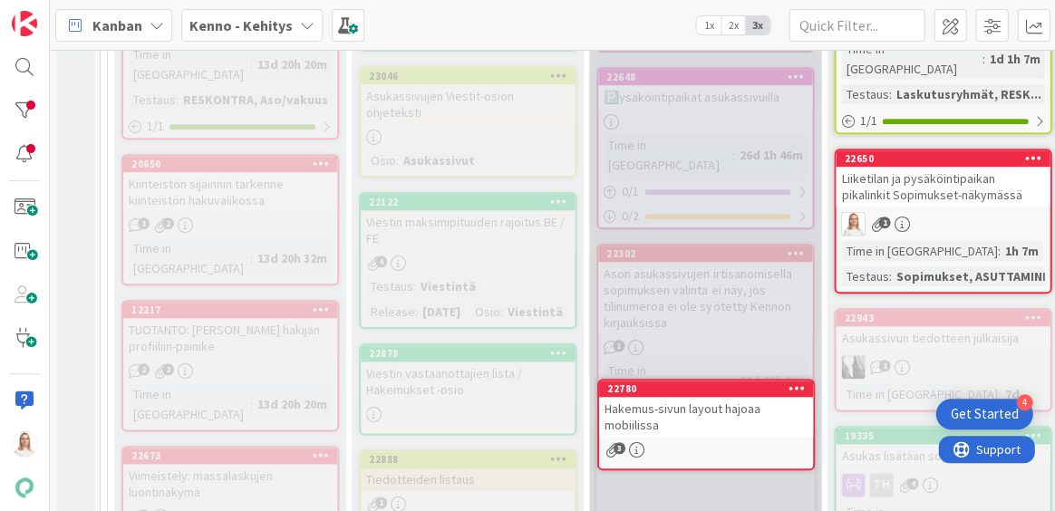
drag, startPoint x: 196, startPoint y: 205, endPoint x: 244, endPoint y: 205, distance: 48.1
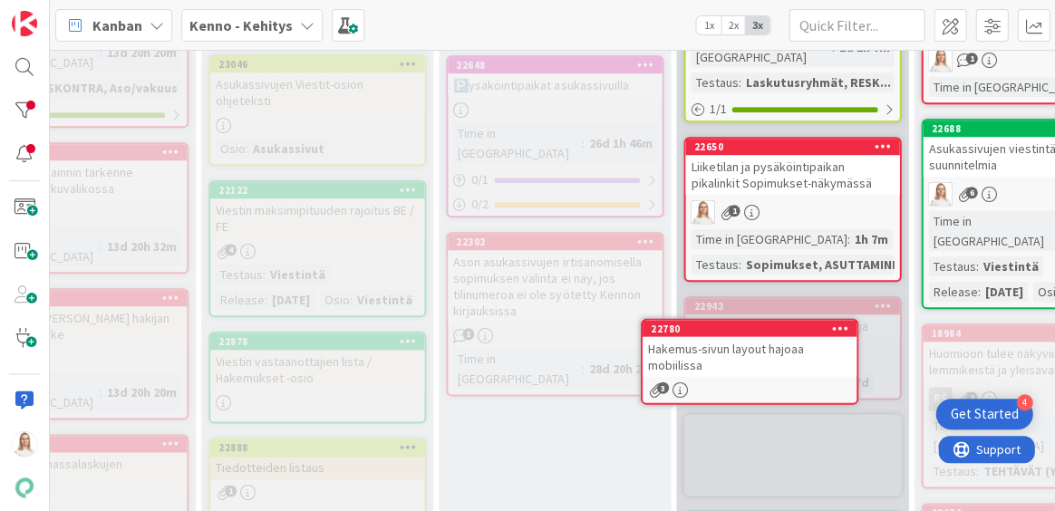
scroll to position [2814, 155]
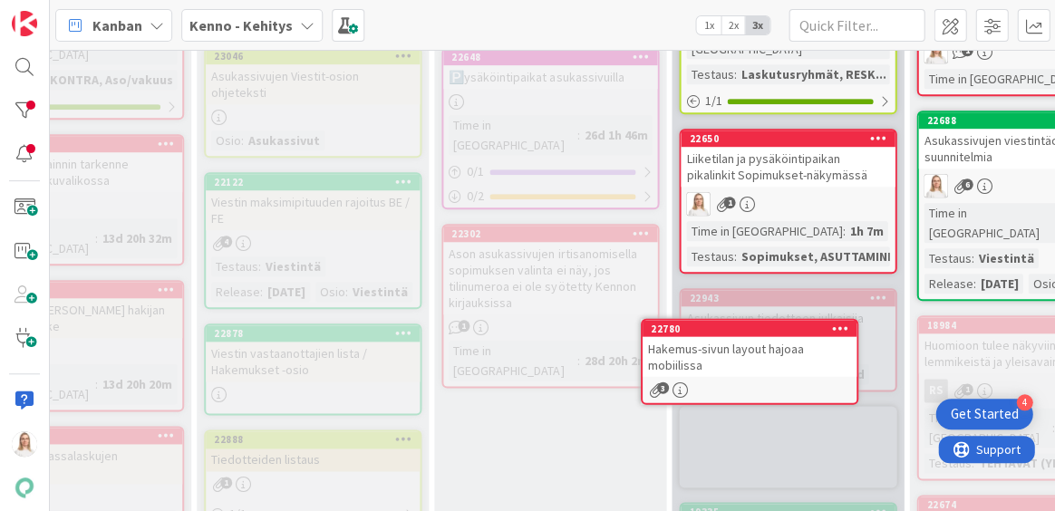
drag, startPoint x: 561, startPoint y: 405, endPoint x: 590, endPoint y: 403, distance: 29.1
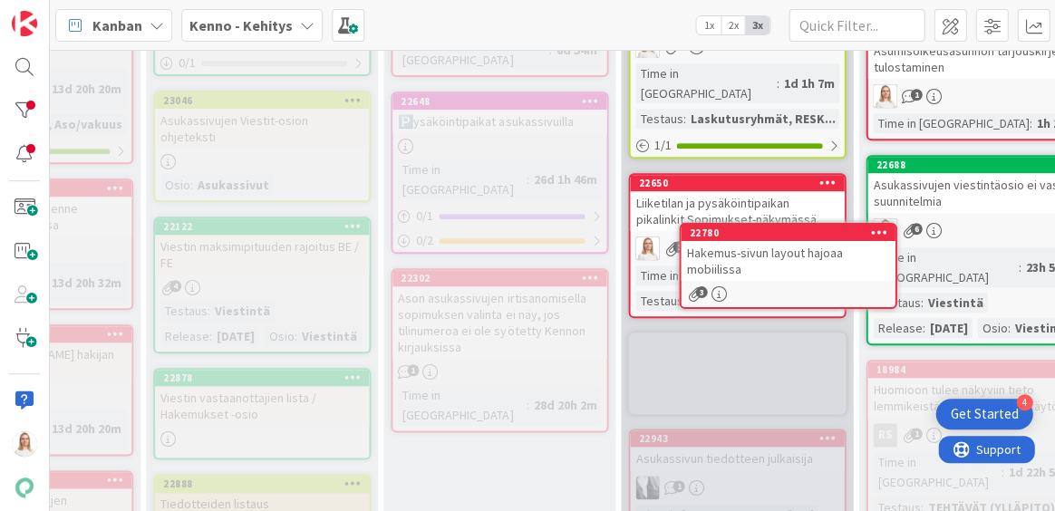
drag, startPoint x: 786, startPoint y: 321, endPoint x: 786, endPoint y: 290, distance: 30.8
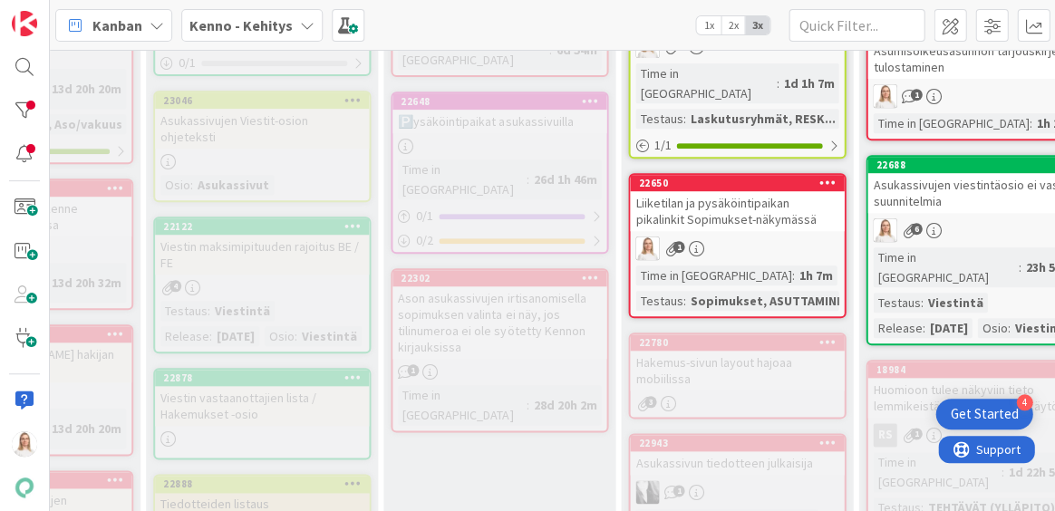
scroll to position [2741, 220]
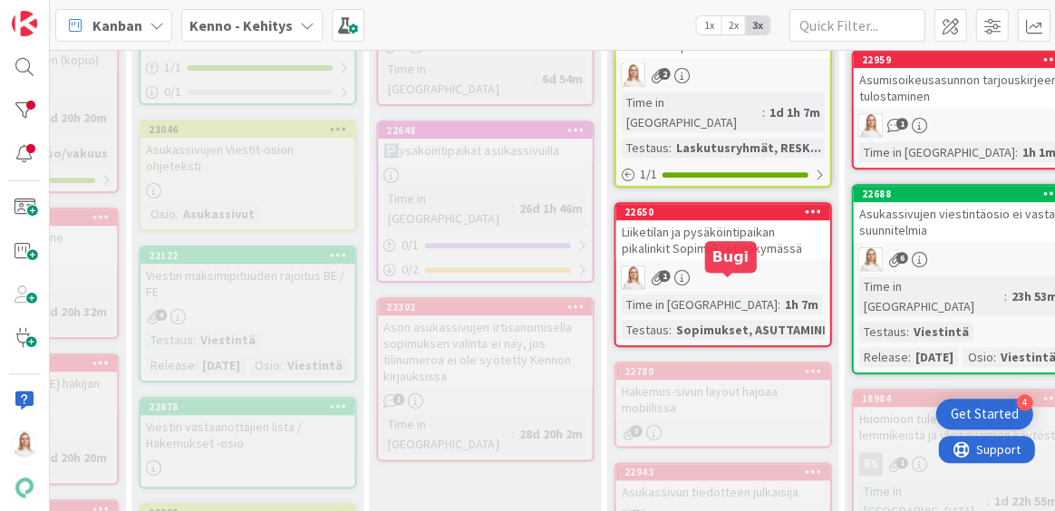
click at [736, 365] on div "22780" at bounding box center [727, 371] width 206 height 13
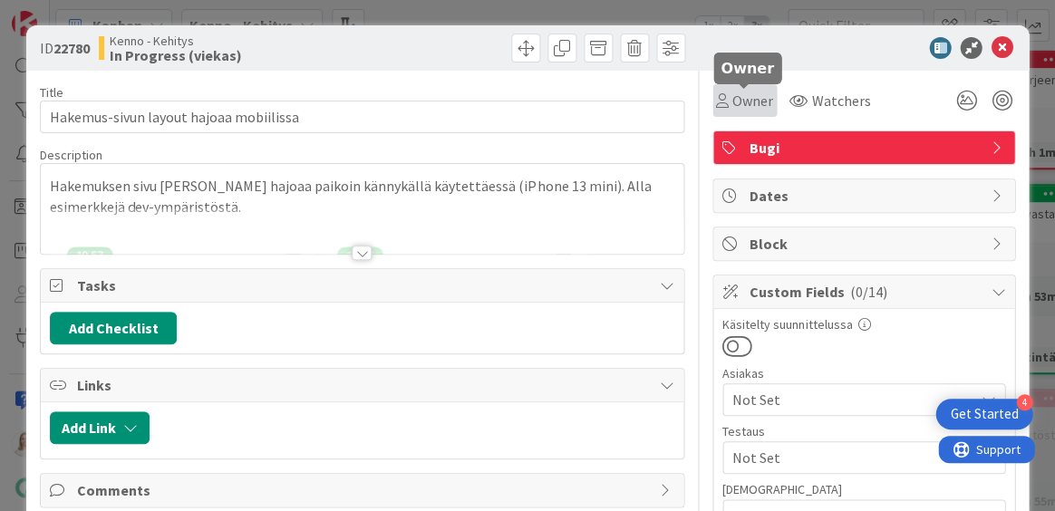
click at [740, 102] on span "Owner" at bounding box center [753, 101] width 41 height 22
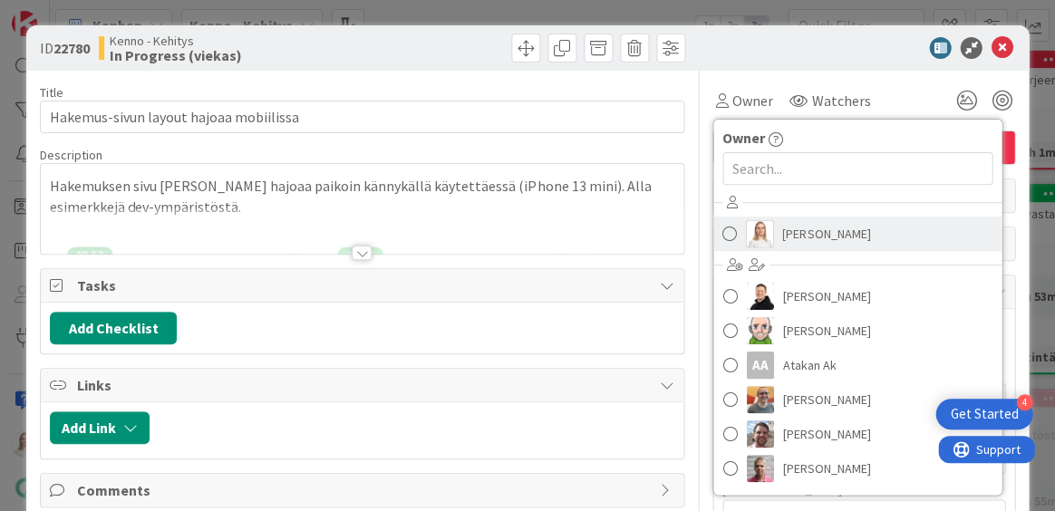
click at [794, 230] on span "[PERSON_NAME]" at bounding box center [826, 233] width 88 height 27
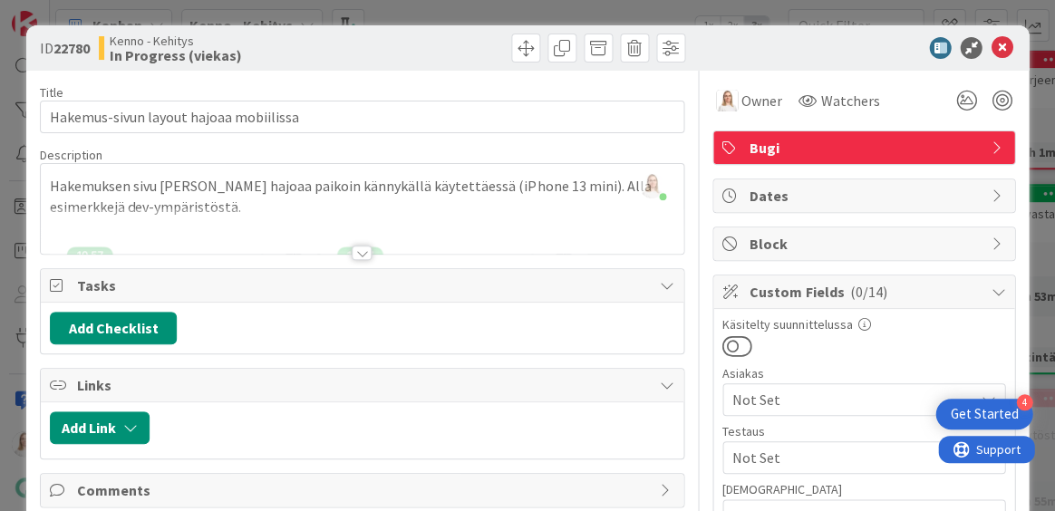
click at [363, 252] on div at bounding box center [362, 253] width 20 height 15
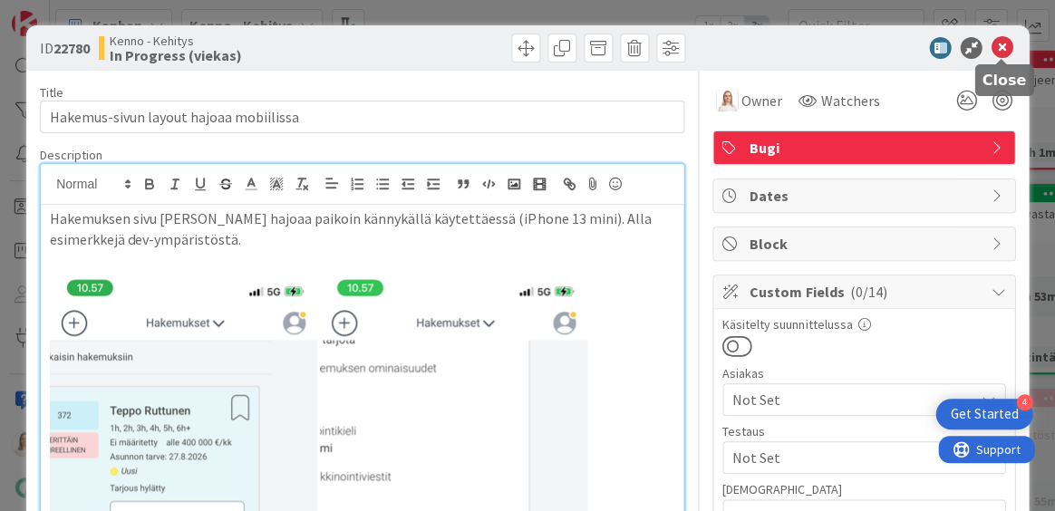
click at [996, 54] on icon at bounding box center [1002, 48] width 22 height 22
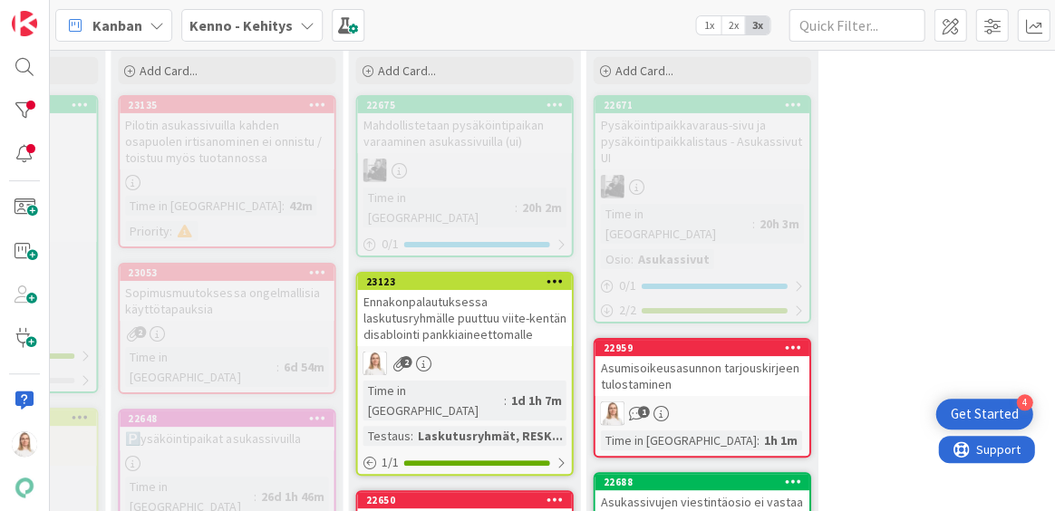
scroll to position [2470, 479]
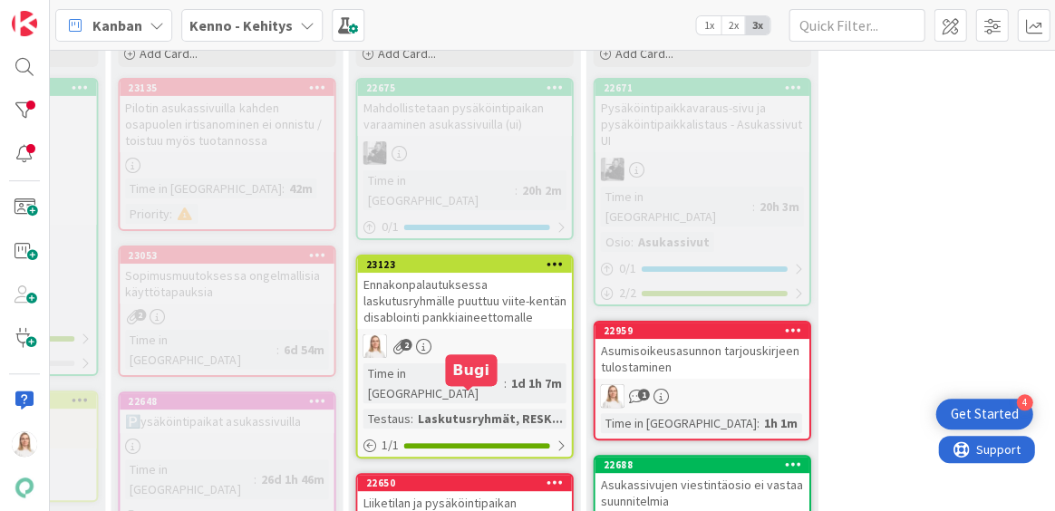
click at [432, 477] on div "22650" at bounding box center [468, 483] width 206 height 13
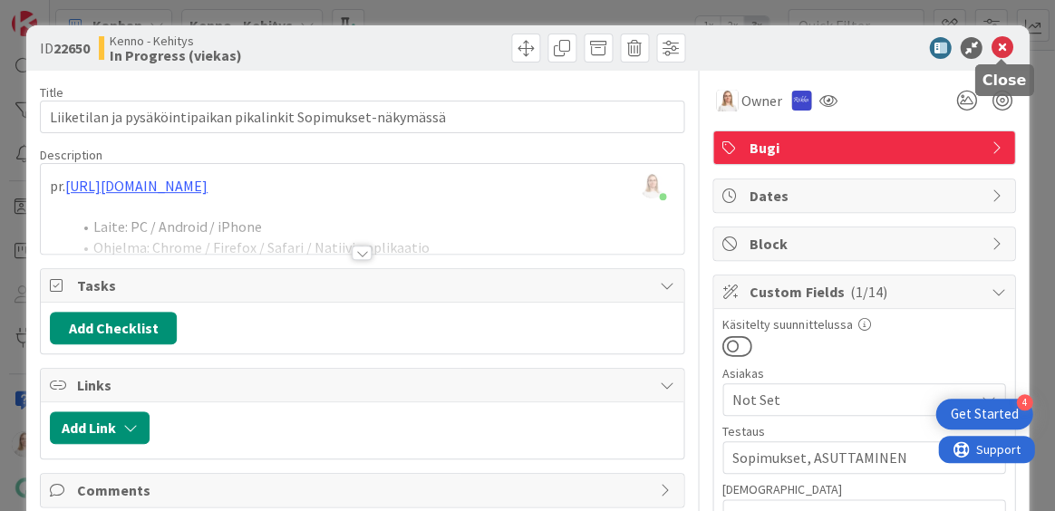
click at [993, 47] on icon at bounding box center [1002, 48] width 22 height 22
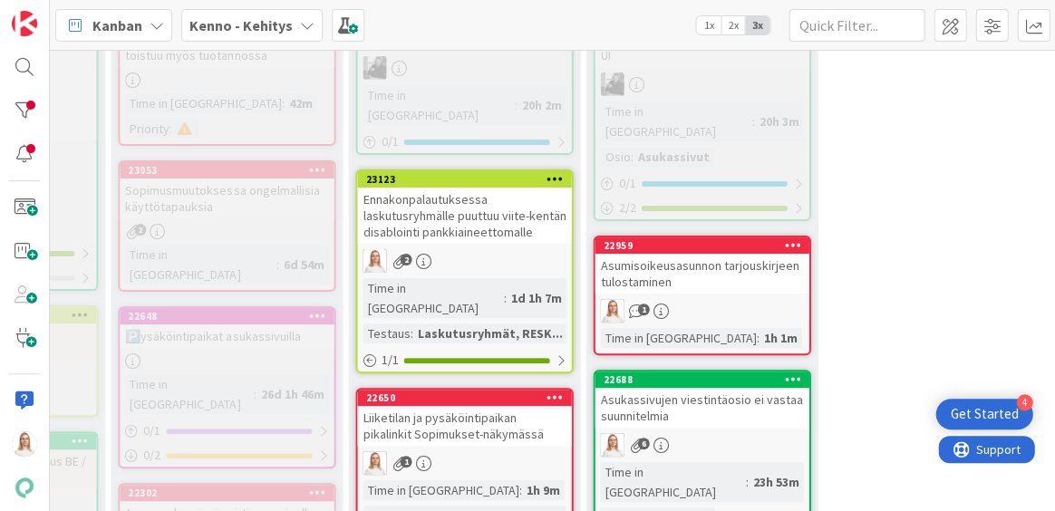
scroll to position [2609, 479]
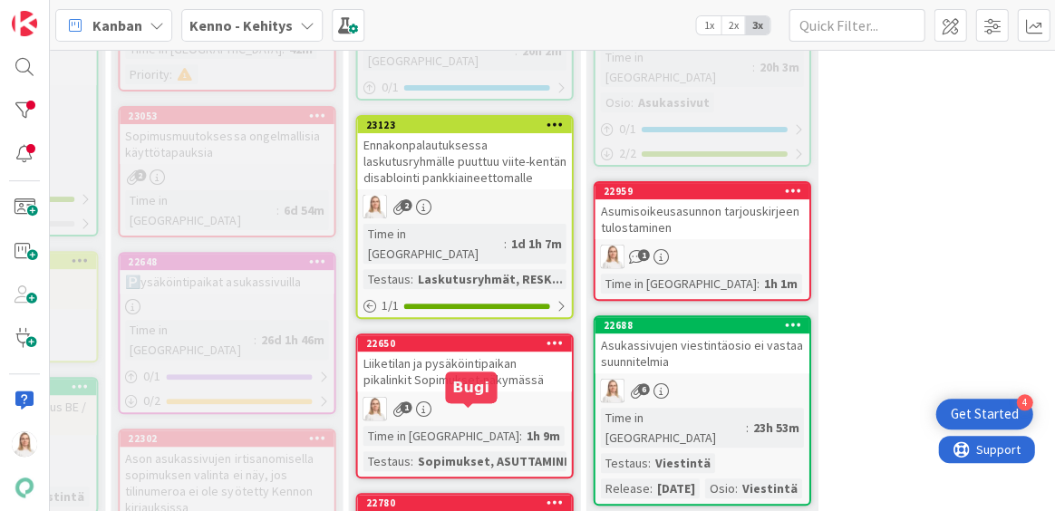
click at [425, 497] on div "22780" at bounding box center [468, 503] width 206 height 13
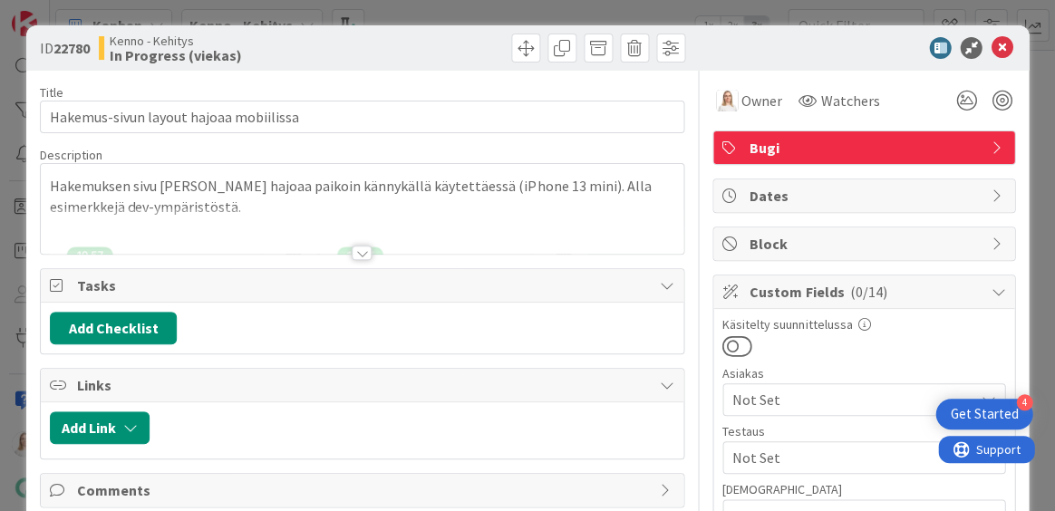
click at [363, 247] on div at bounding box center [362, 253] width 20 height 15
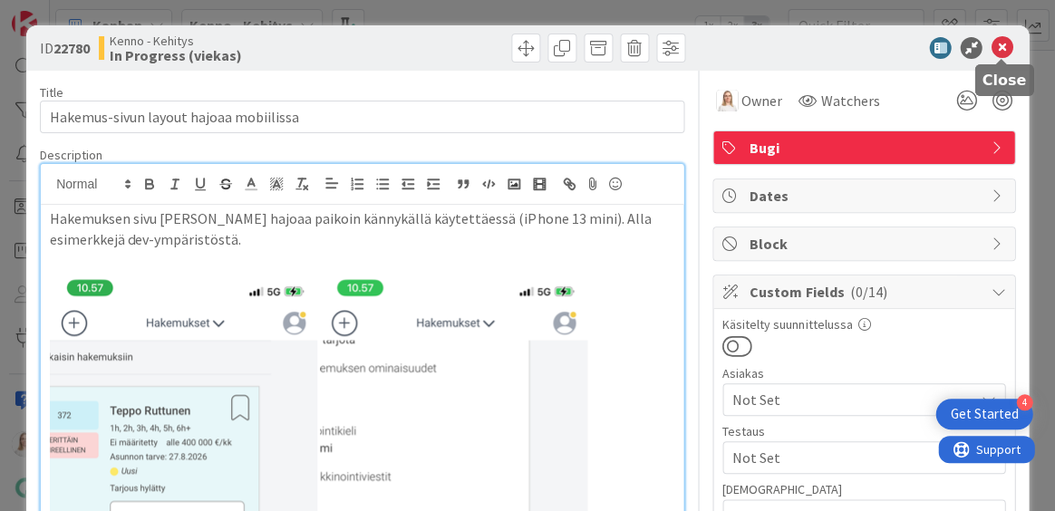
click at [1007, 47] on icon at bounding box center [1002, 48] width 22 height 22
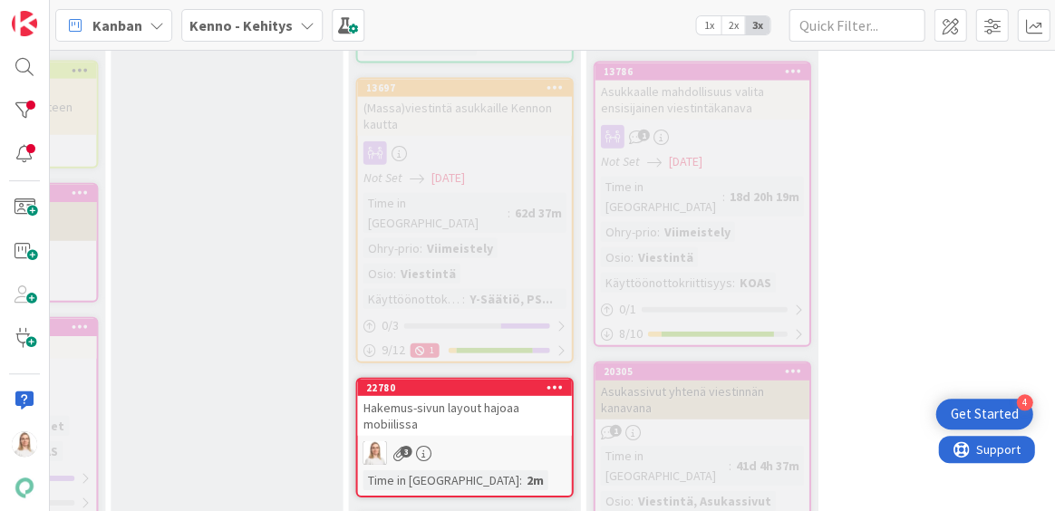
scroll to position [3549, 479]
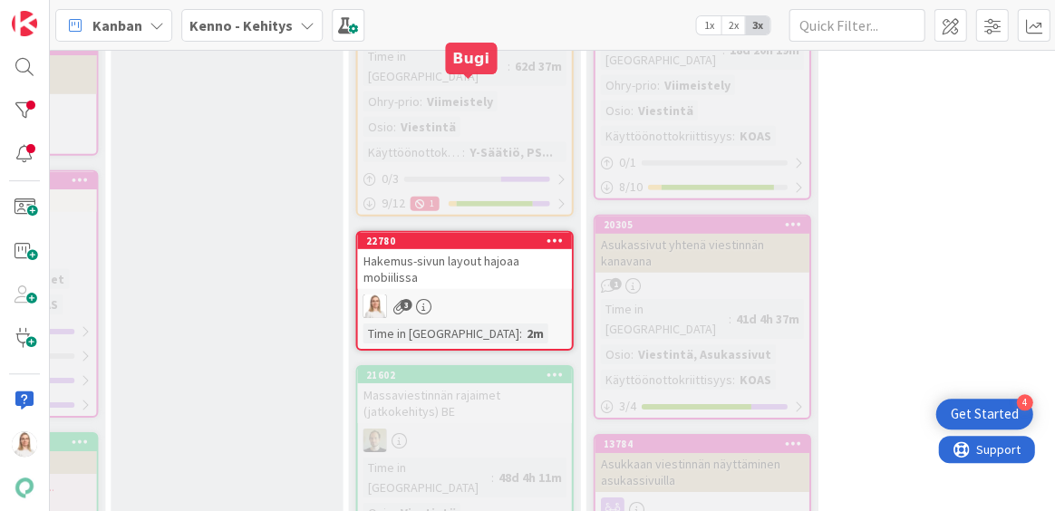
click at [473, 235] on div "22780" at bounding box center [468, 241] width 206 height 13
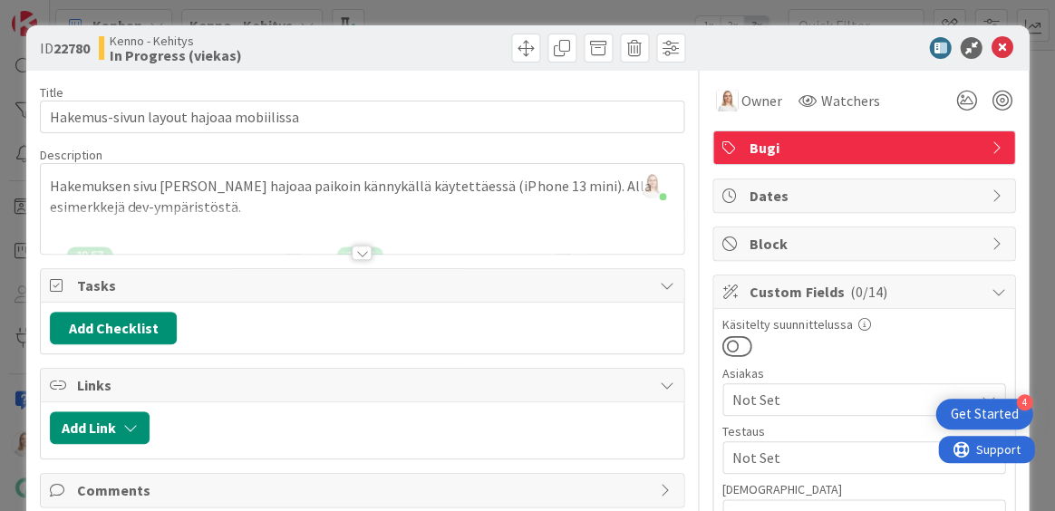
drag, startPoint x: 55, startPoint y: 49, endPoint x: 98, endPoint y: 49, distance: 42.6
click at [98, 49] on div "ID 22780 Kenno - Kehitys In Progress (viekas)" at bounding box center [199, 48] width 318 height 29
copy span "22780"
click at [366, 248] on div at bounding box center [362, 253] width 20 height 15
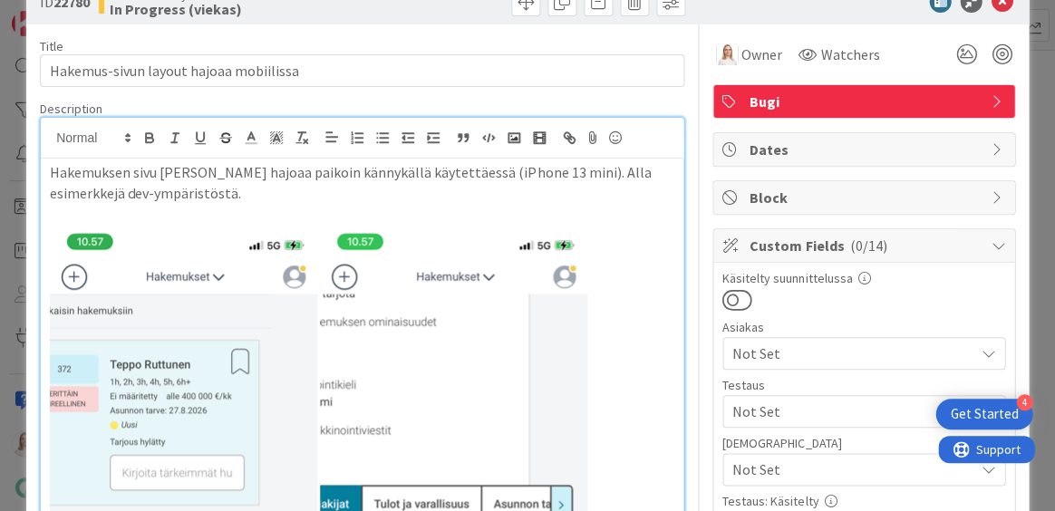
scroll to position [44, 0]
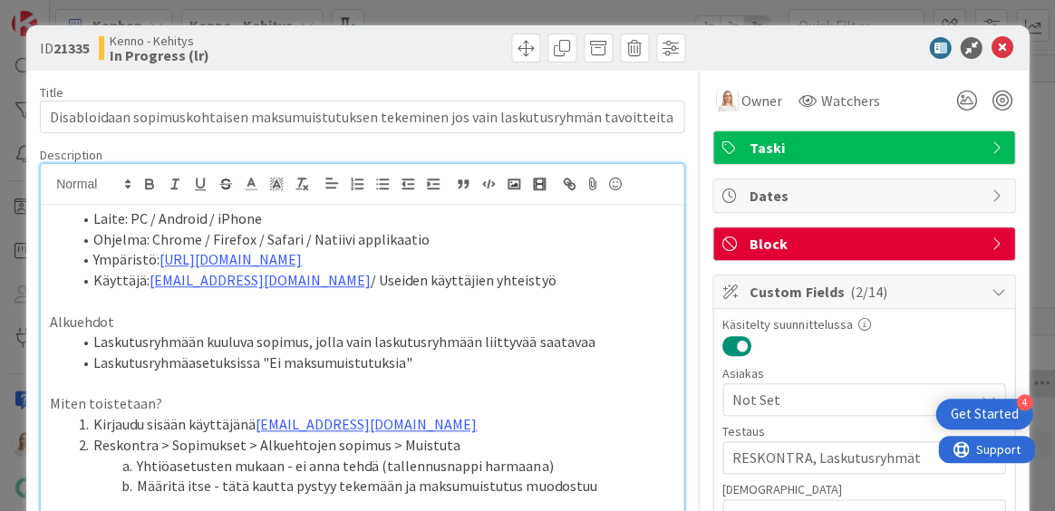
scroll to position [584, 21]
click at [266, 366] on li "Laskutusryhmäasetuksissa "Ei maksumuistutuksia"" at bounding box center [373, 363] width 603 height 21
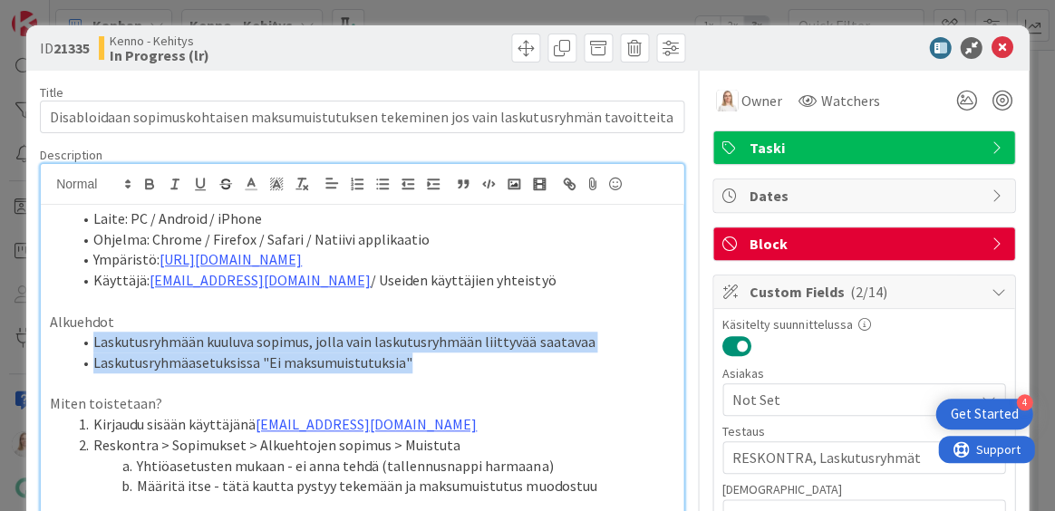
drag, startPoint x: 92, startPoint y: 342, endPoint x: 456, endPoint y: 354, distance: 363.8
click at [456, 354] on ol "Laskutusryhmään kuuluva sopimus, jolla vain laskutusryhmään liittyvää saatavaa …" at bounding box center [362, 352] width 625 height 41
click at [456, 354] on li "Laskutusryhmäasetuksissa "Ei maksumuistutuksia"" at bounding box center [373, 363] width 603 height 21
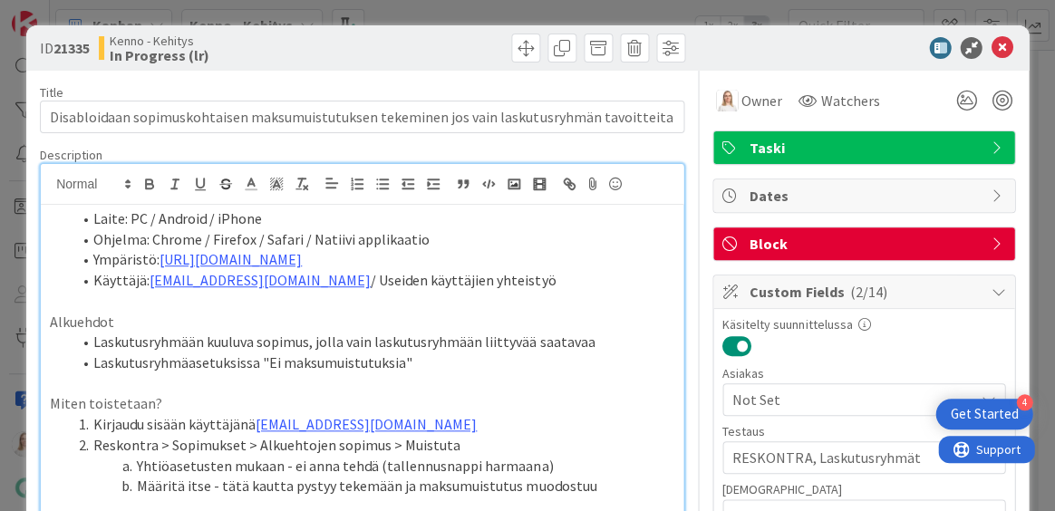
click at [340, 332] on li "Laskutusryhmään kuuluva sopimus, jolla vain laskutusryhmään liittyvää saatavaa" at bounding box center [373, 342] width 603 height 21
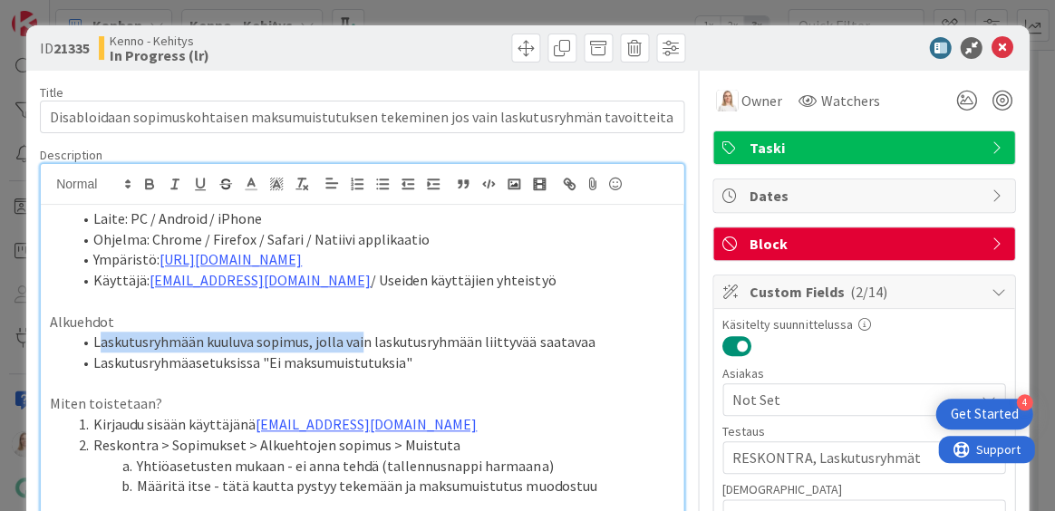
drag, startPoint x: 99, startPoint y: 335, endPoint x: 360, endPoint y: 330, distance: 261.2
click at [360, 332] on li "Laskutusryhmään kuuluva sopimus, jolla vain laskutusryhmään liittyvää saatavaa" at bounding box center [373, 342] width 603 height 21
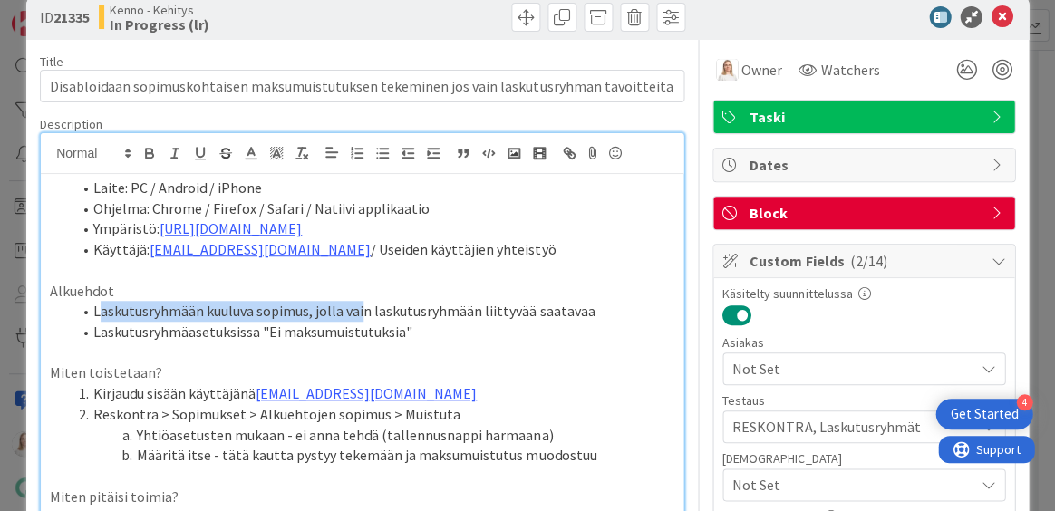
scroll to position [126, 0]
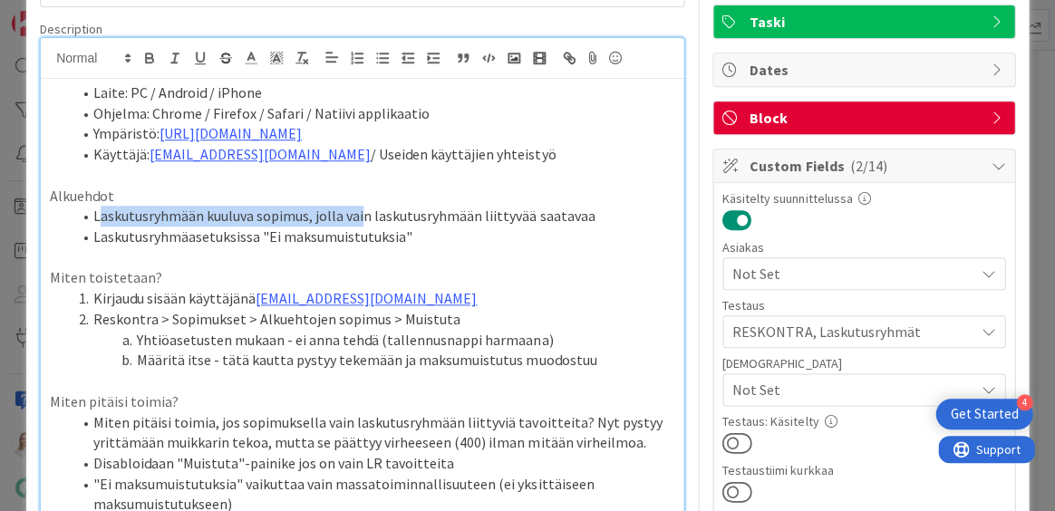
click at [515, 272] on p "Miten toistetaan?" at bounding box center [362, 277] width 625 height 21
drag, startPoint x: 314, startPoint y: 219, endPoint x: 373, endPoint y: 219, distance: 58.9
click at [373, 219] on li "Laskutusryhmään kuuluva sopimus, jolla vain laskutusryhmään liittyvää saatavaa" at bounding box center [373, 216] width 603 height 21
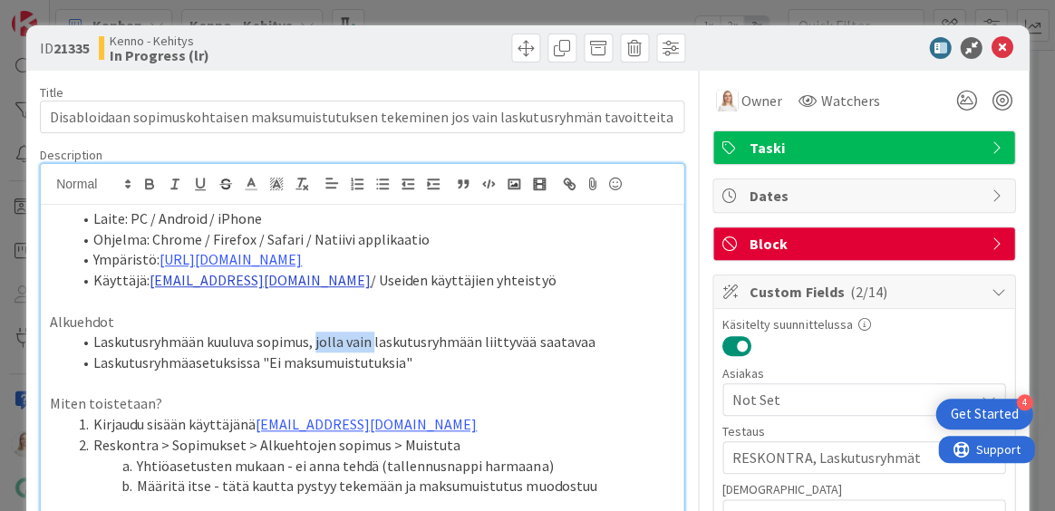
scroll to position [0, 0]
click at [442, 357] on li "Laskutusryhmäasetuksissa "Ei maksumuistutuksia"" at bounding box center [373, 363] width 603 height 21
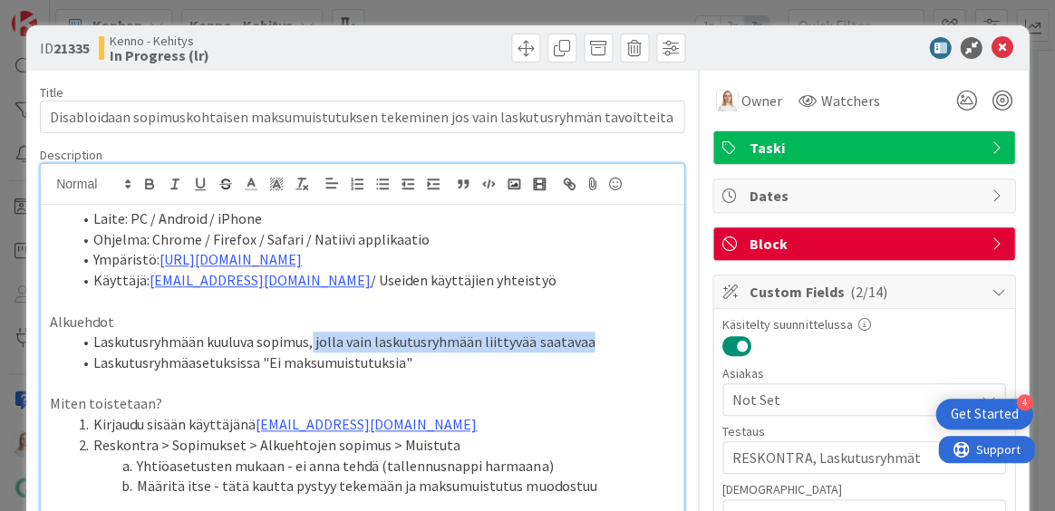
drag, startPoint x: 312, startPoint y: 341, endPoint x: 586, endPoint y: 341, distance: 273.8
click at [586, 341] on li "Laskutusryhmään kuuluva sopimus, jolla vain laskutusryhmään liittyvää saatavaa" at bounding box center [373, 342] width 603 height 21
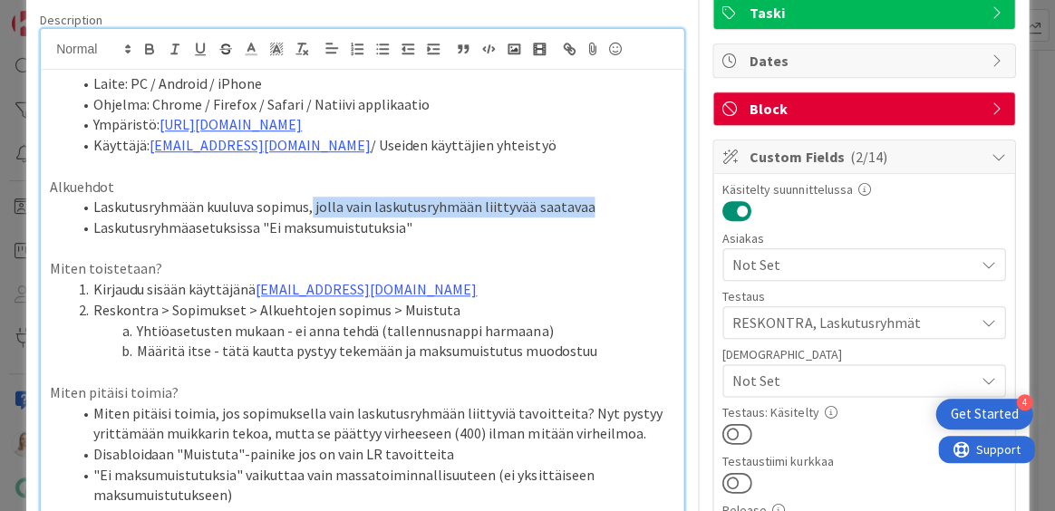
scroll to position [164, 0]
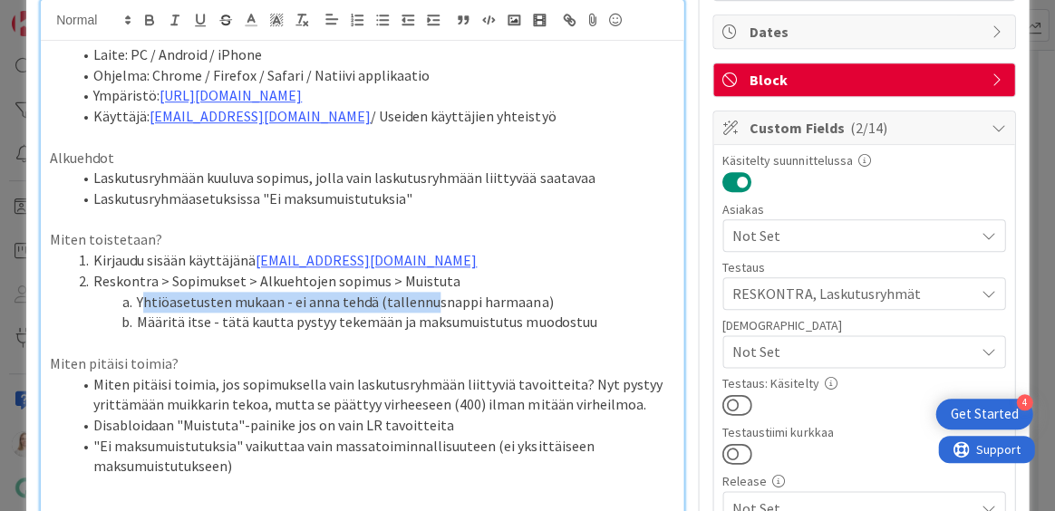
drag, startPoint x: 141, startPoint y: 299, endPoint x: 426, endPoint y: 297, distance: 284.7
click at [426, 297] on li "Yhtiöasetusten mukaan - ei anna tehdä (tallennusnappi harmaana)" at bounding box center [373, 302] width 603 height 21
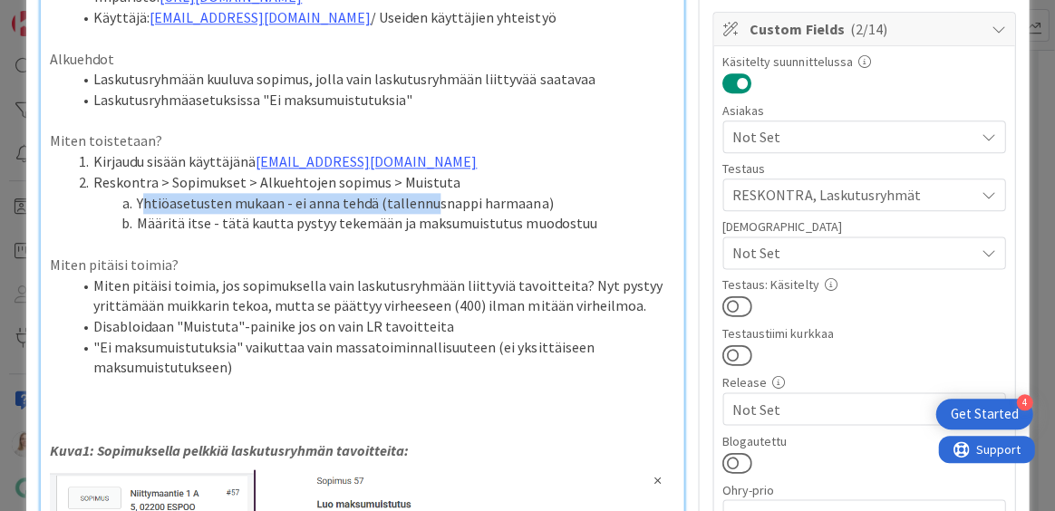
scroll to position [364, 0]
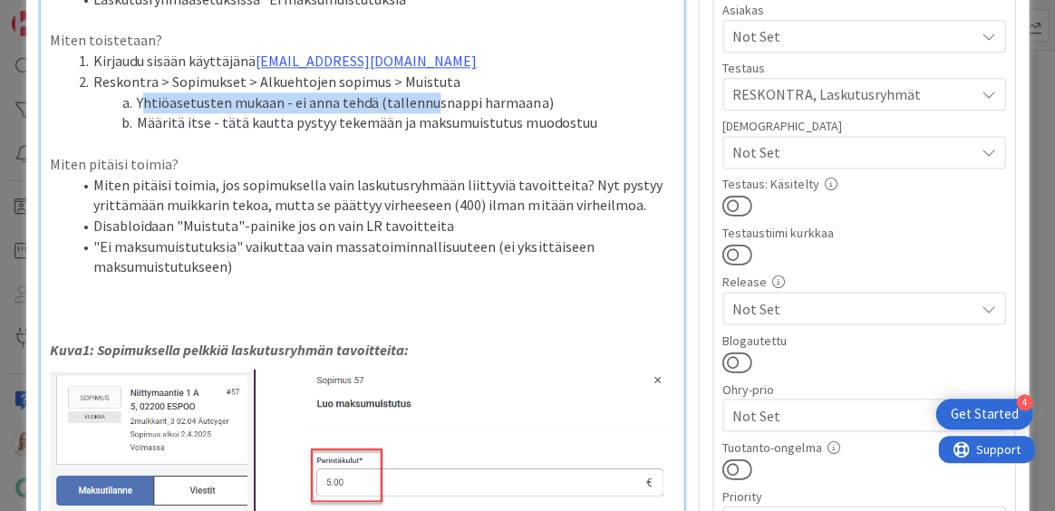
click at [392, 105] on li "Yhtiöasetusten mukaan - ei anna tehdä (tallennusnappi harmaana)" at bounding box center [373, 102] width 603 height 21
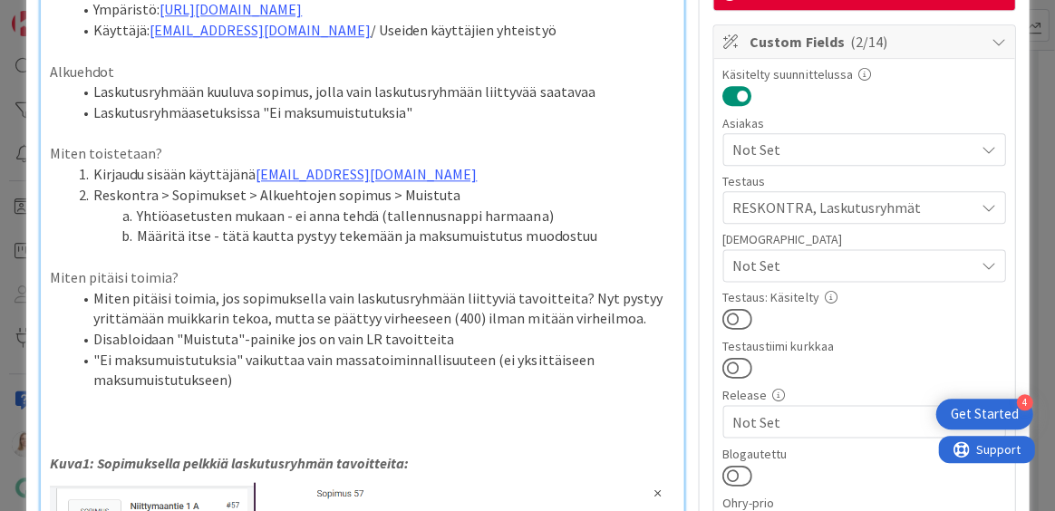
scroll to position [162, 0]
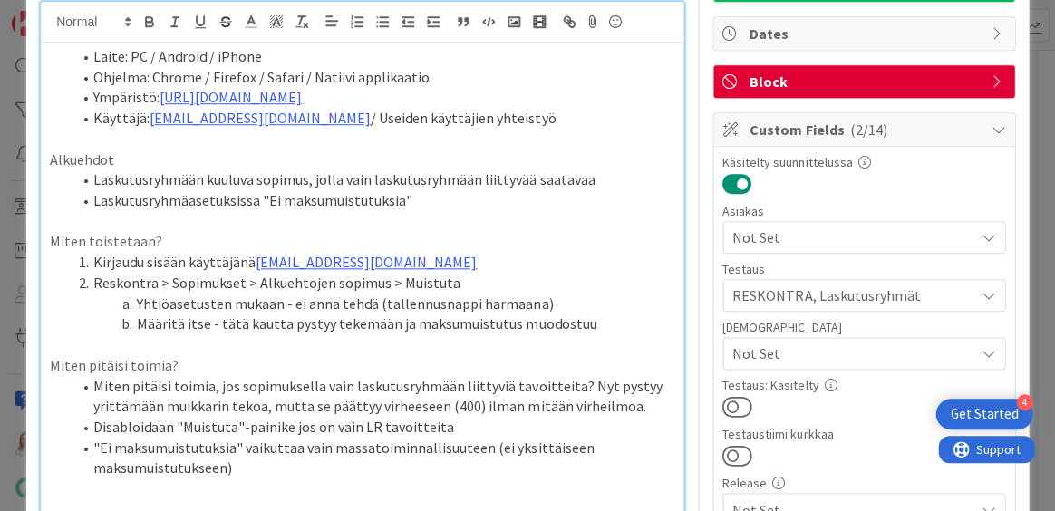
click at [591, 181] on li "Laskutusryhmään kuuluva sopimus, jolla vain laskutusryhmään liittyvää saatavaa" at bounding box center [373, 180] width 603 height 21
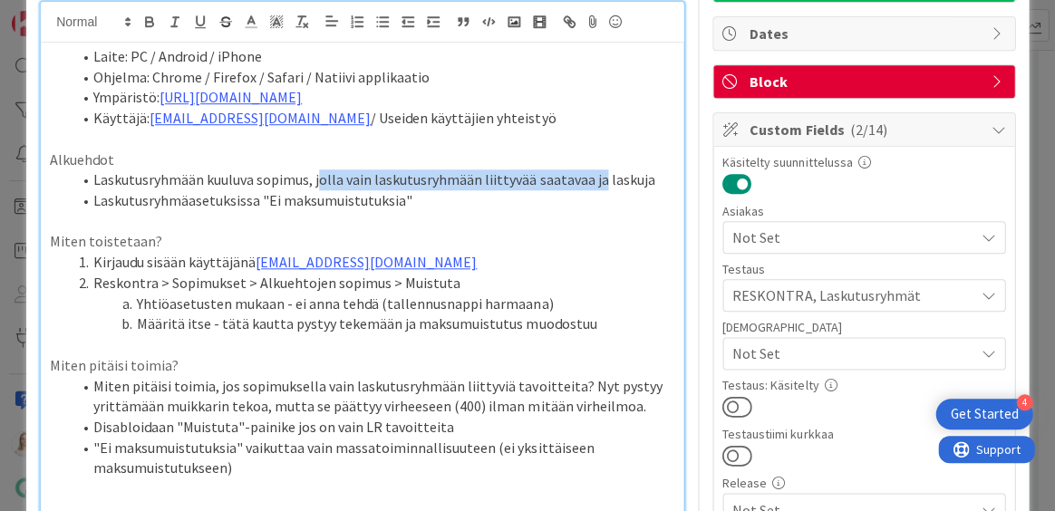
drag, startPoint x: 321, startPoint y: 177, endPoint x: 595, endPoint y: 178, distance: 273.8
click at [595, 178] on li "Laskutusryhmään kuuluva sopimus, jolla vain laskutusryhmään liittyvää saatavaa …" at bounding box center [373, 180] width 603 height 21
click at [398, 219] on p at bounding box center [362, 221] width 625 height 21
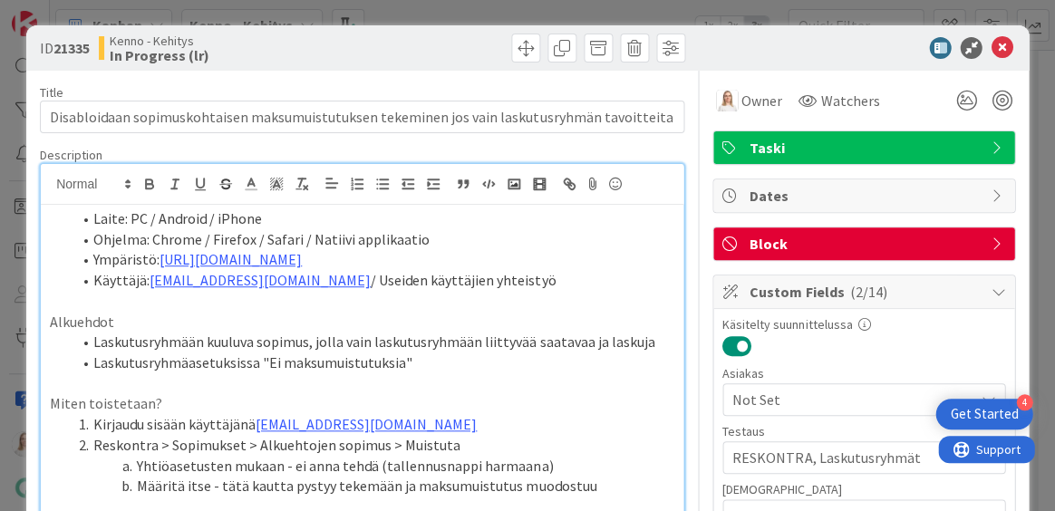
scroll to position [0, 0]
click at [510, 277] on li "Käyttäjä: kenno.admin@pandia.fi / Useiden käyttäjien yhteistyö" at bounding box center [373, 280] width 603 height 21
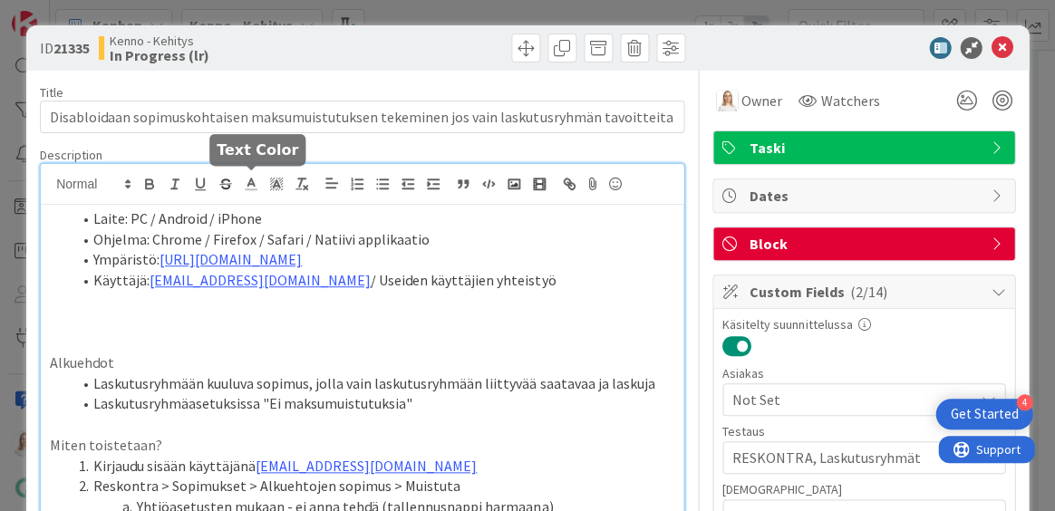
click at [253, 180] on polyline at bounding box center [251, 182] width 6 height 7
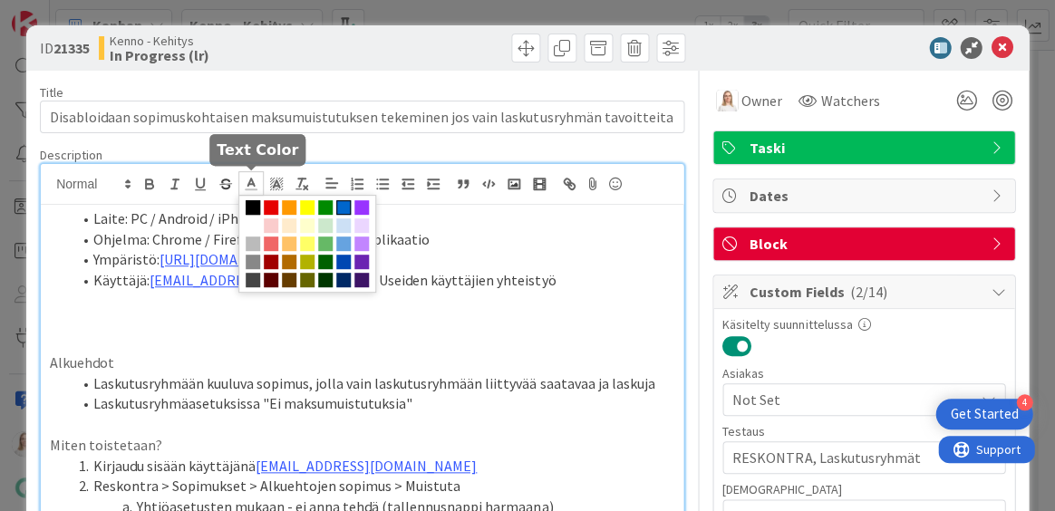
click at [342, 206] on span at bounding box center [343, 207] width 15 height 15
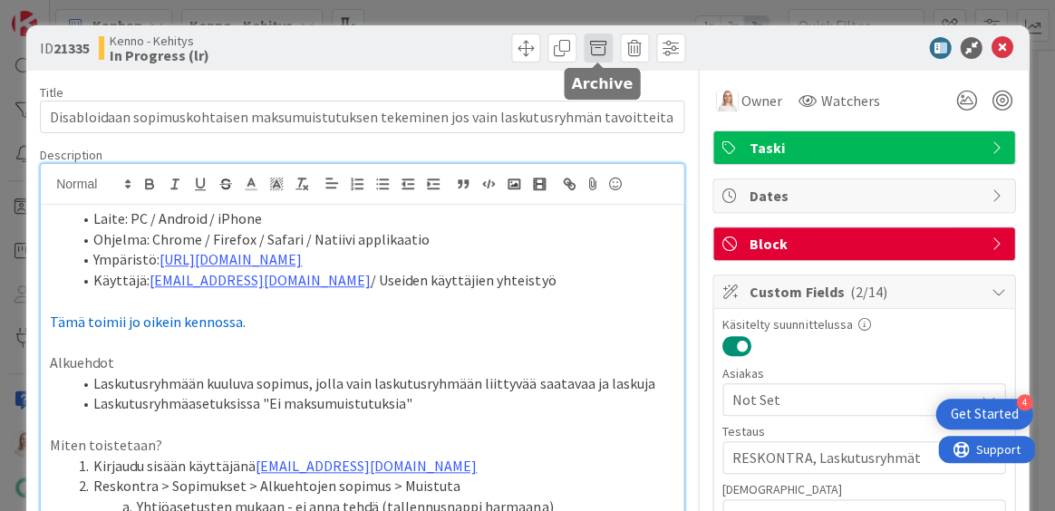
click at [597, 51] on span at bounding box center [598, 48] width 29 height 29
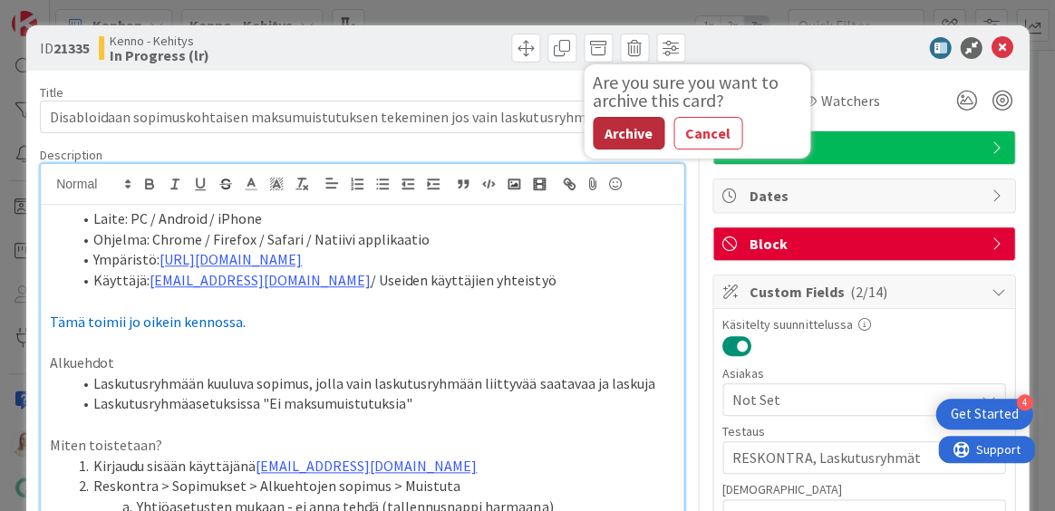
click at [610, 131] on button "Archive" at bounding box center [629, 133] width 72 height 33
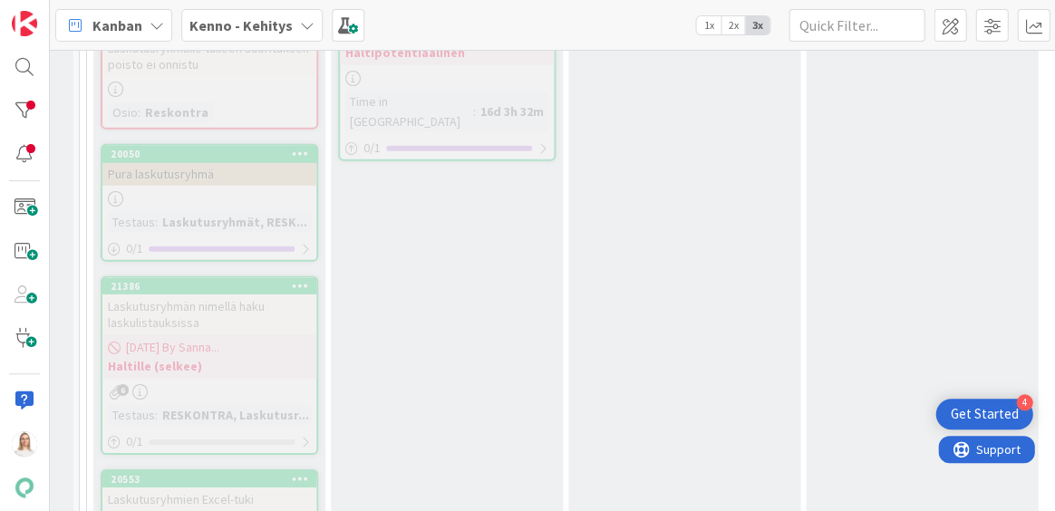
scroll to position [928, 21]
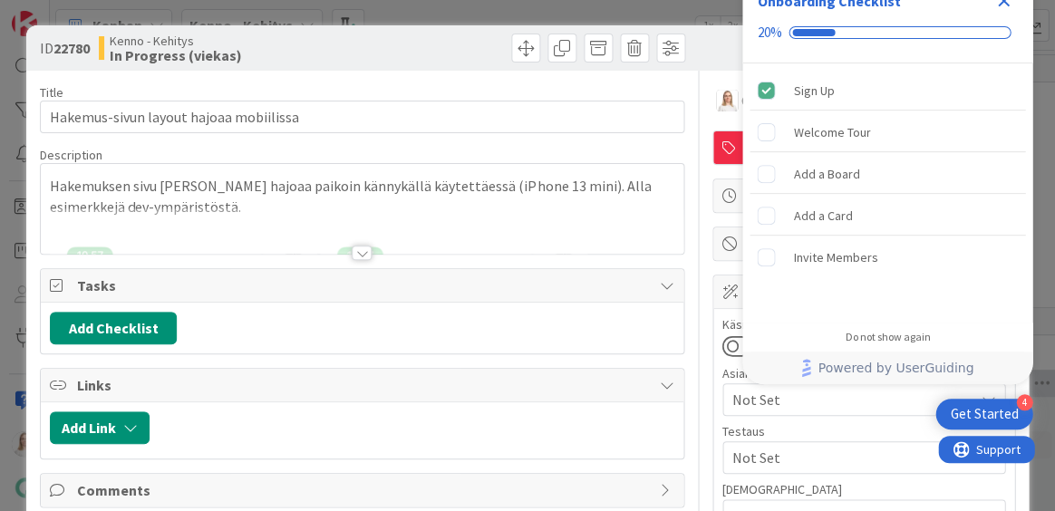
click at [1001, 6] on icon "Close Checklist" at bounding box center [1004, 1] width 22 height 22
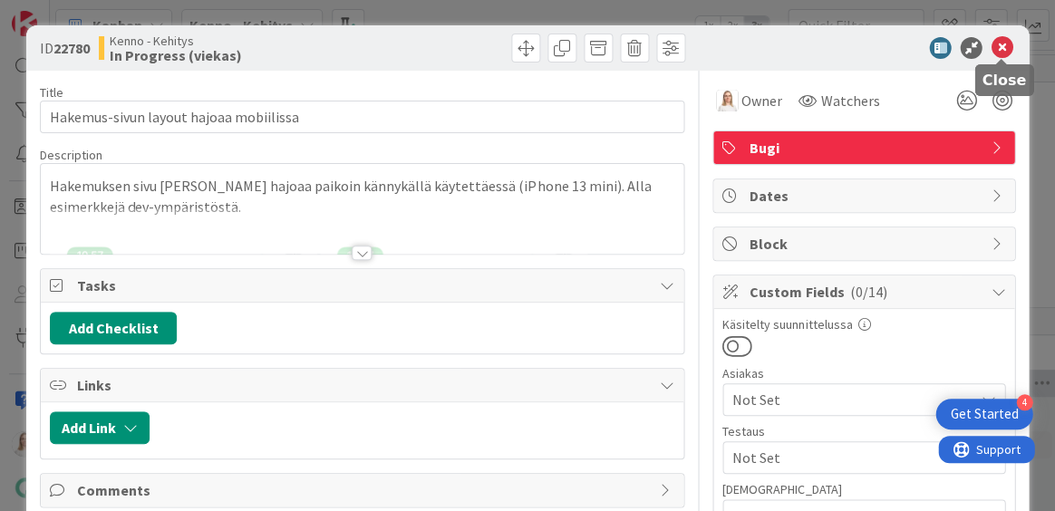
click at [996, 50] on icon at bounding box center [1002, 48] width 22 height 22
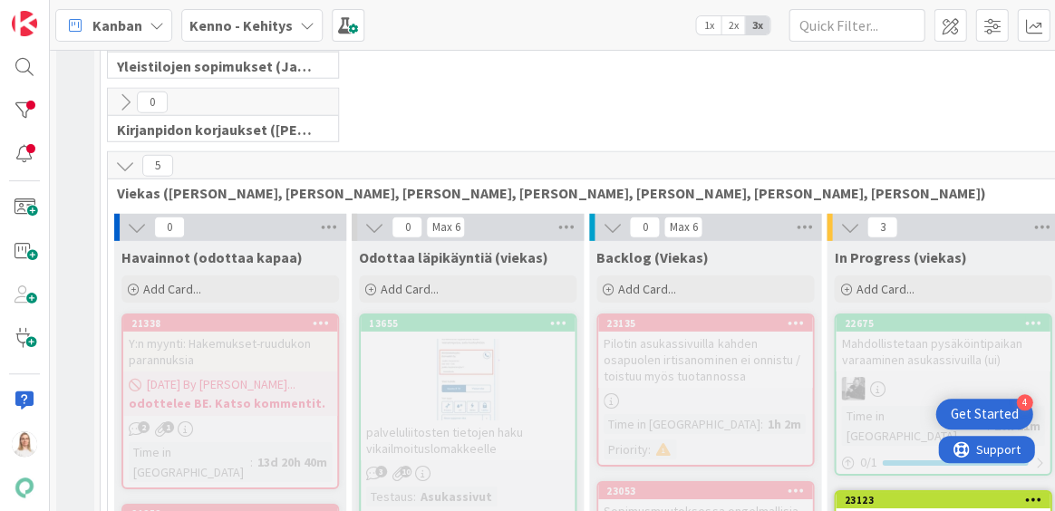
scroll to position [2238, 0]
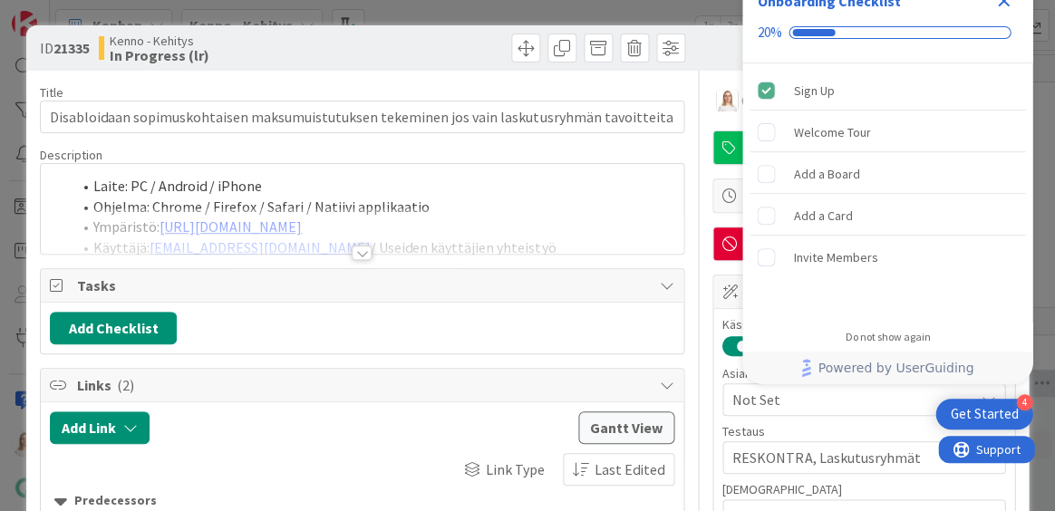
click at [1001, 0] on icon "Close Checklist" at bounding box center [1004, 1] width 12 height 12
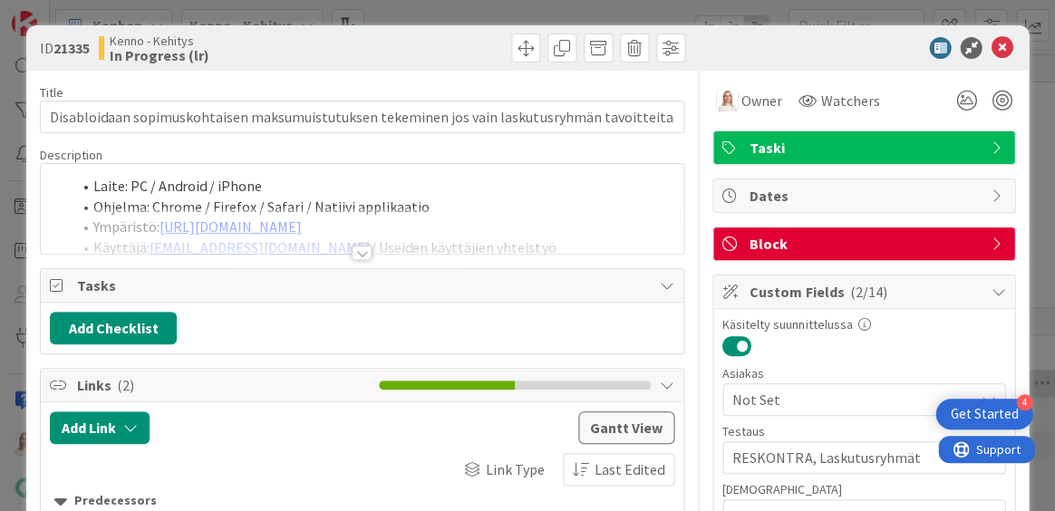
click at [997, 43] on icon at bounding box center [1002, 48] width 22 height 22
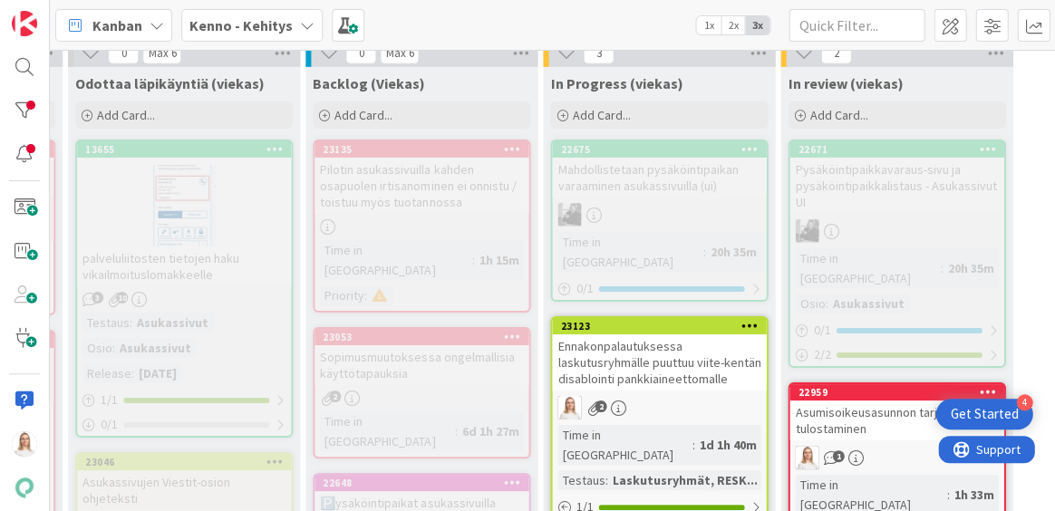
scroll to position [2408, 299]
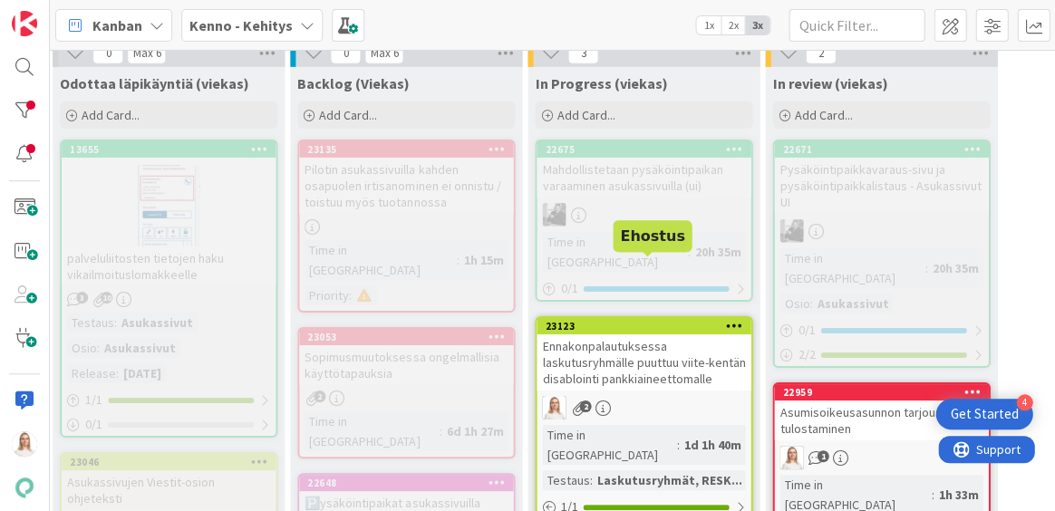
click at [667, 320] on div "23123" at bounding box center [648, 326] width 206 height 13
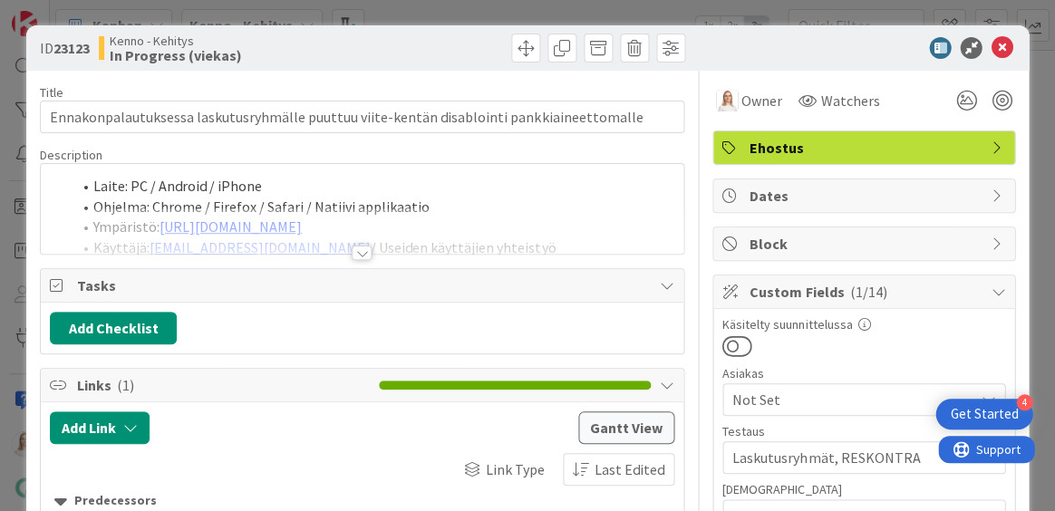
click at [356, 247] on div at bounding box center [362, 253] width 20 height 15
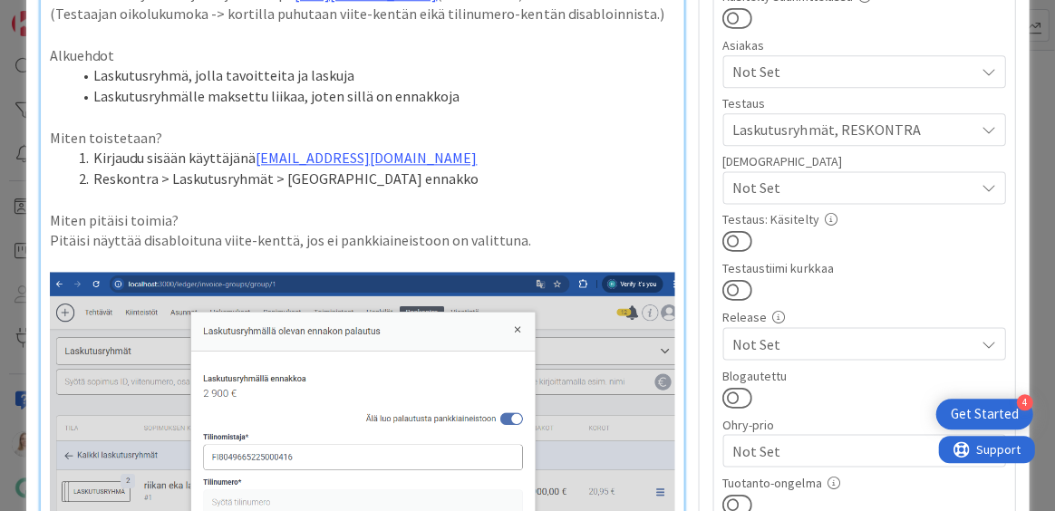
scroll to position [327, 0]
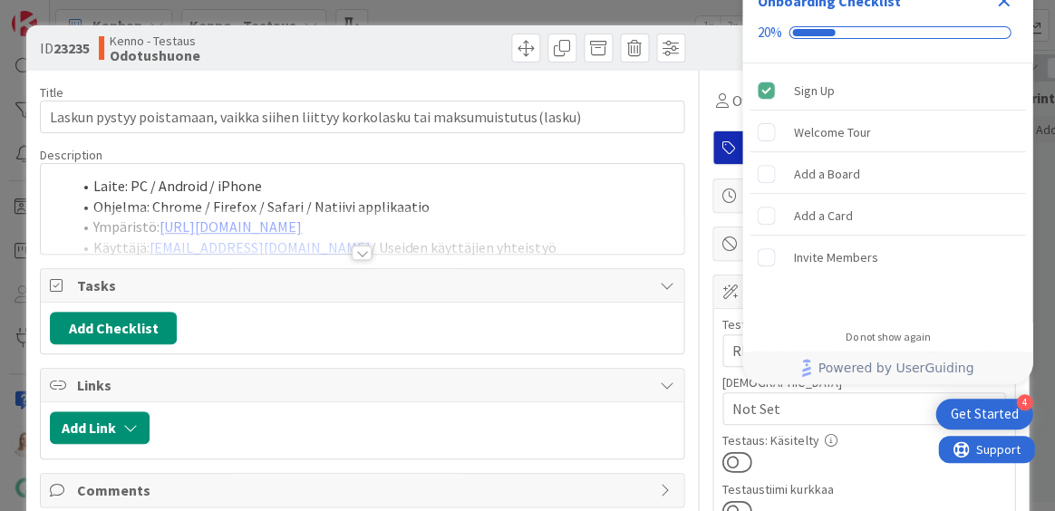
click at [1002, 5] on icon "Close Checklist" at bounding box center [1004, 1] width 22 height 22
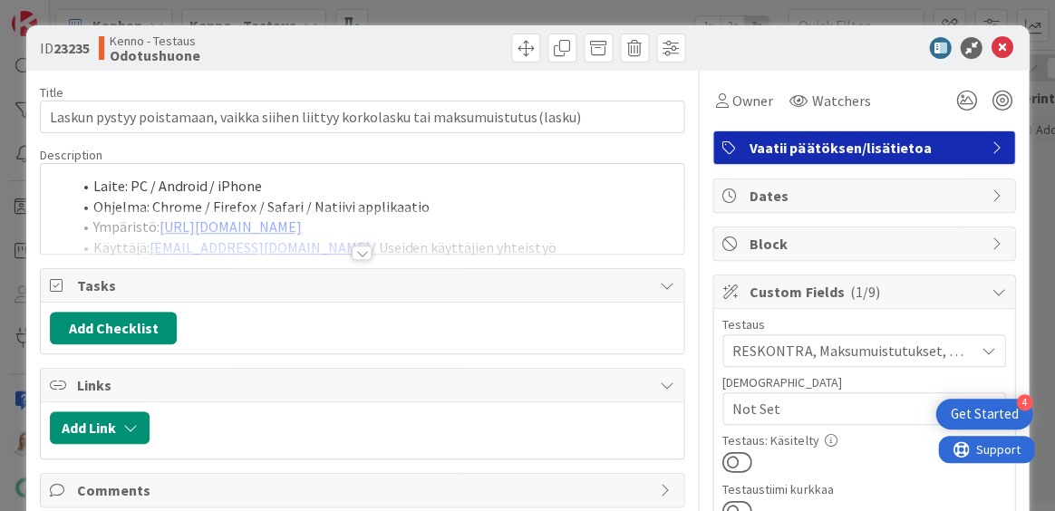
click at [363, 246] on div at bounding box center [362, 253] width 20 height 15
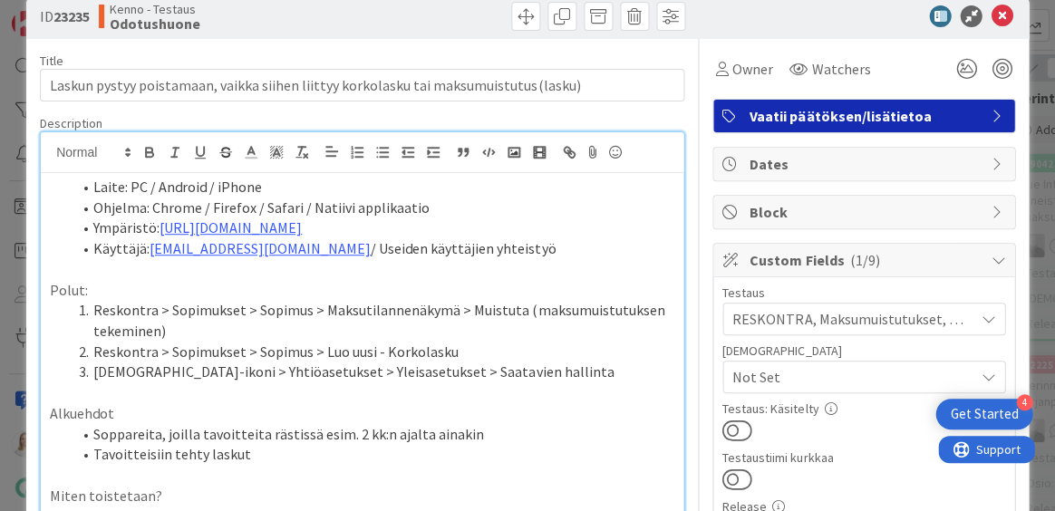
scroll to position [20, 0]
